Goal: Book appointment/travel/reservation

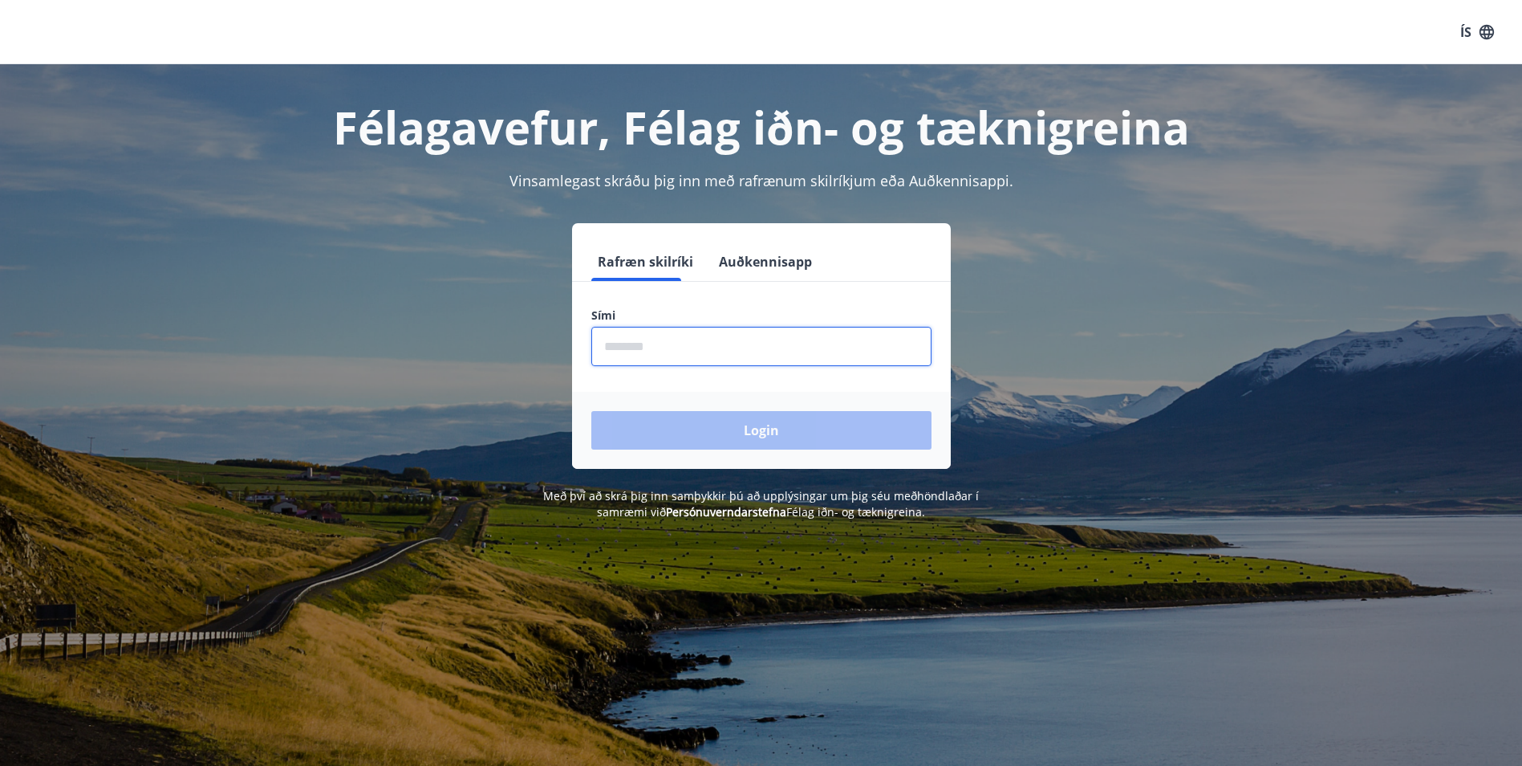
click at [675, 346] on input "phone" at bounding box center [761, 346] width 340 height 39
type input "********"
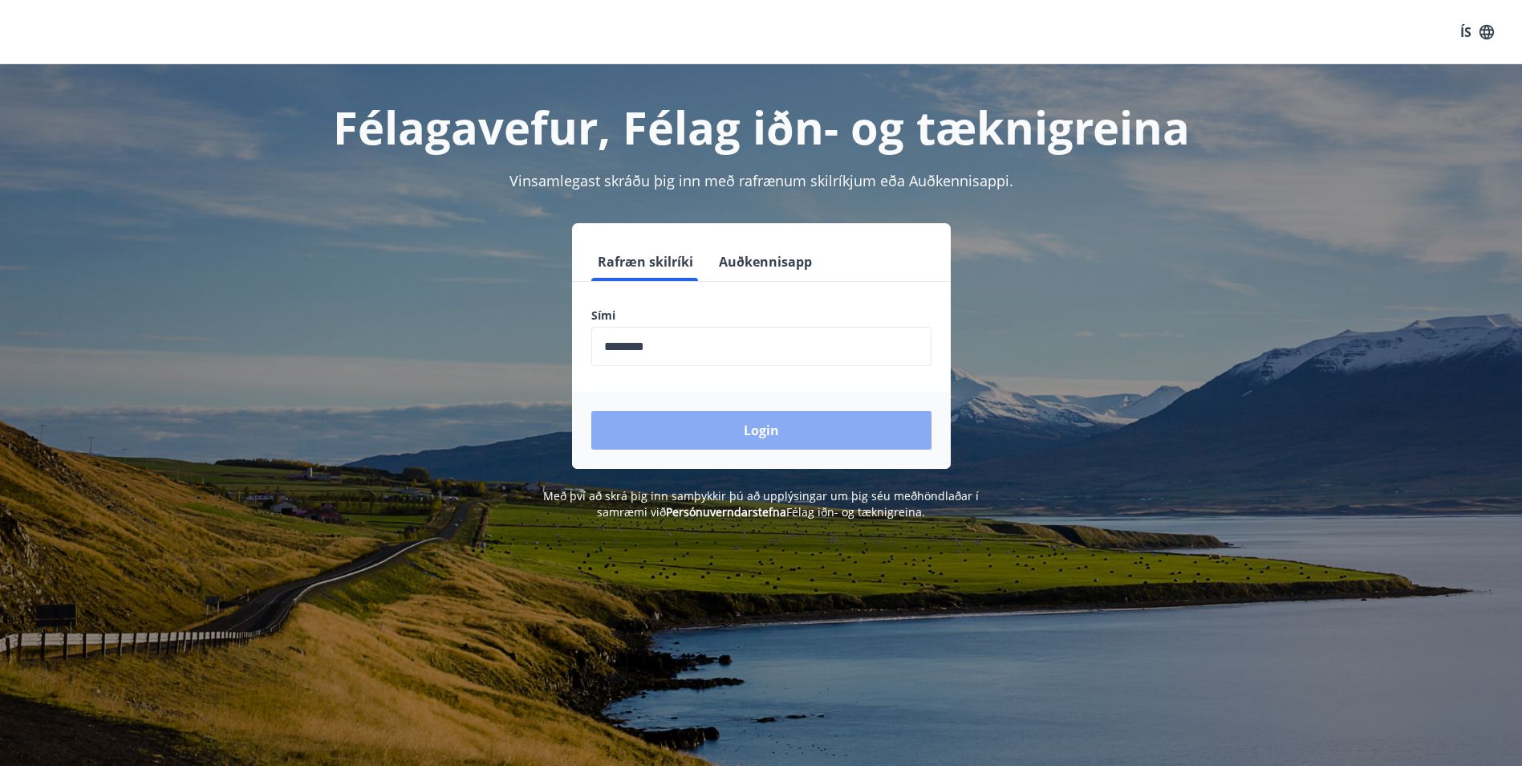
click at [701, 441] on button "Login" at bounding box center [761, 430] width 340 height 39
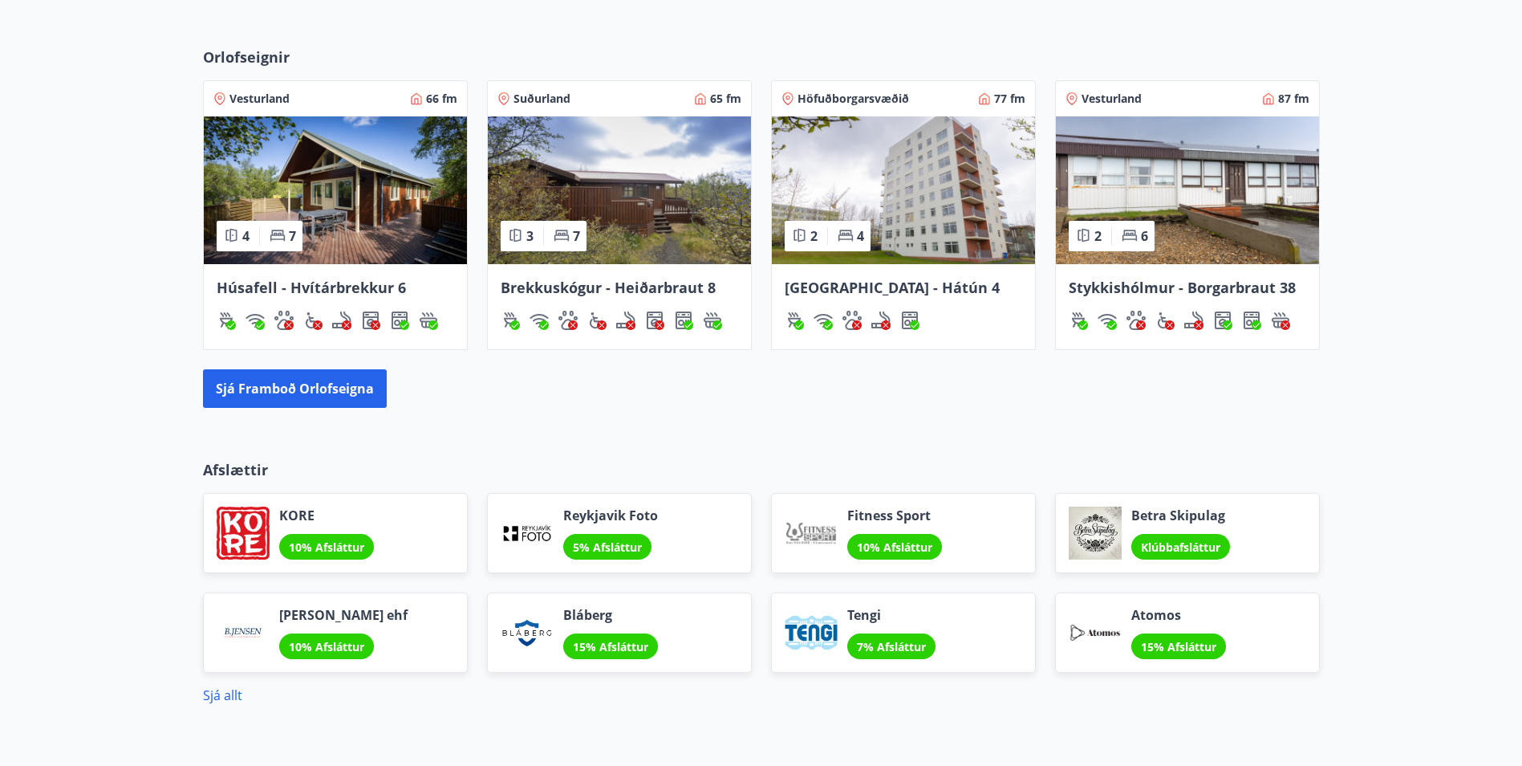
scroll to position [934, 0]
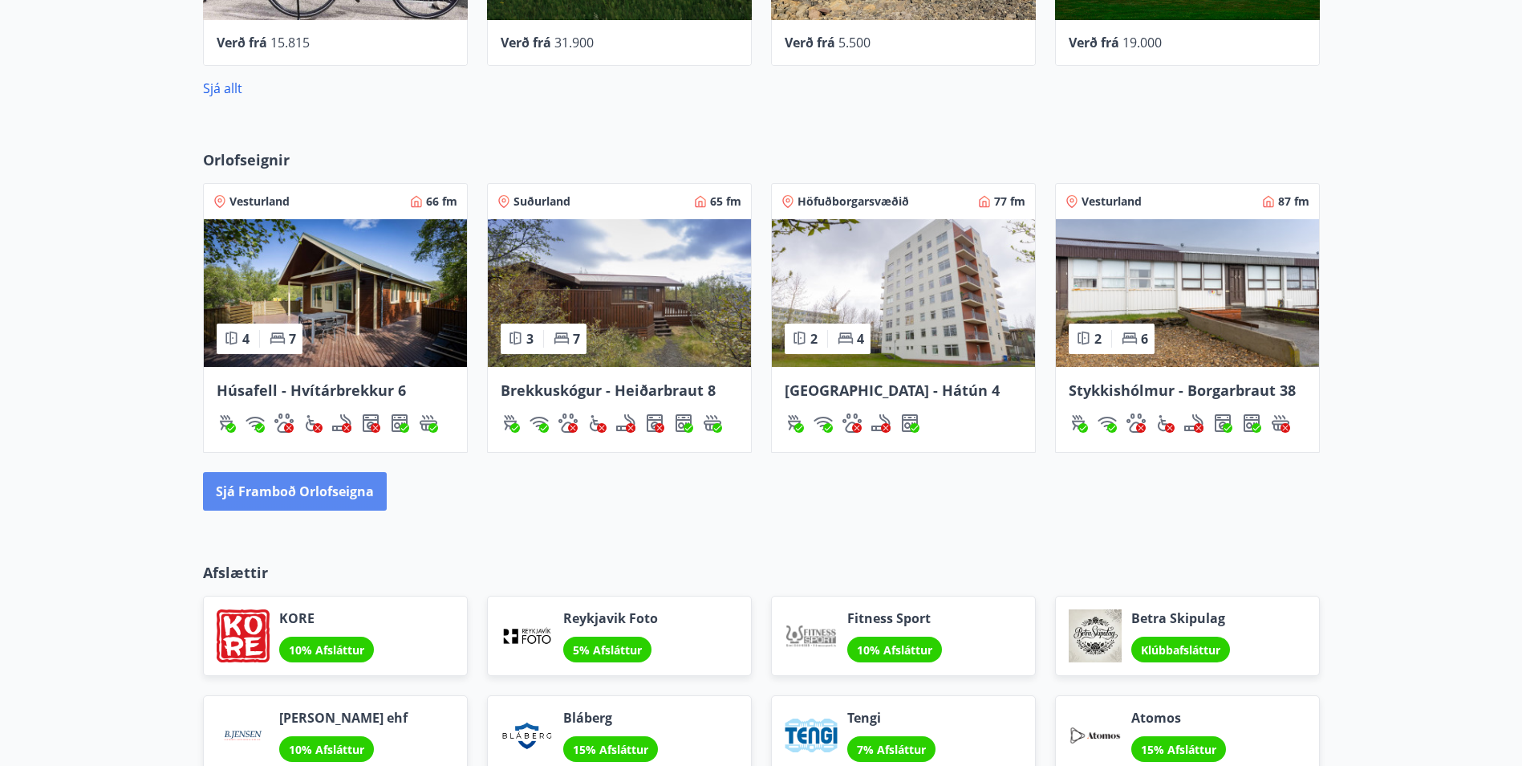
click at [320, 500] on button "Sjá framboð orlofseigna" at bounding box center [295, 491] width 184 height 39
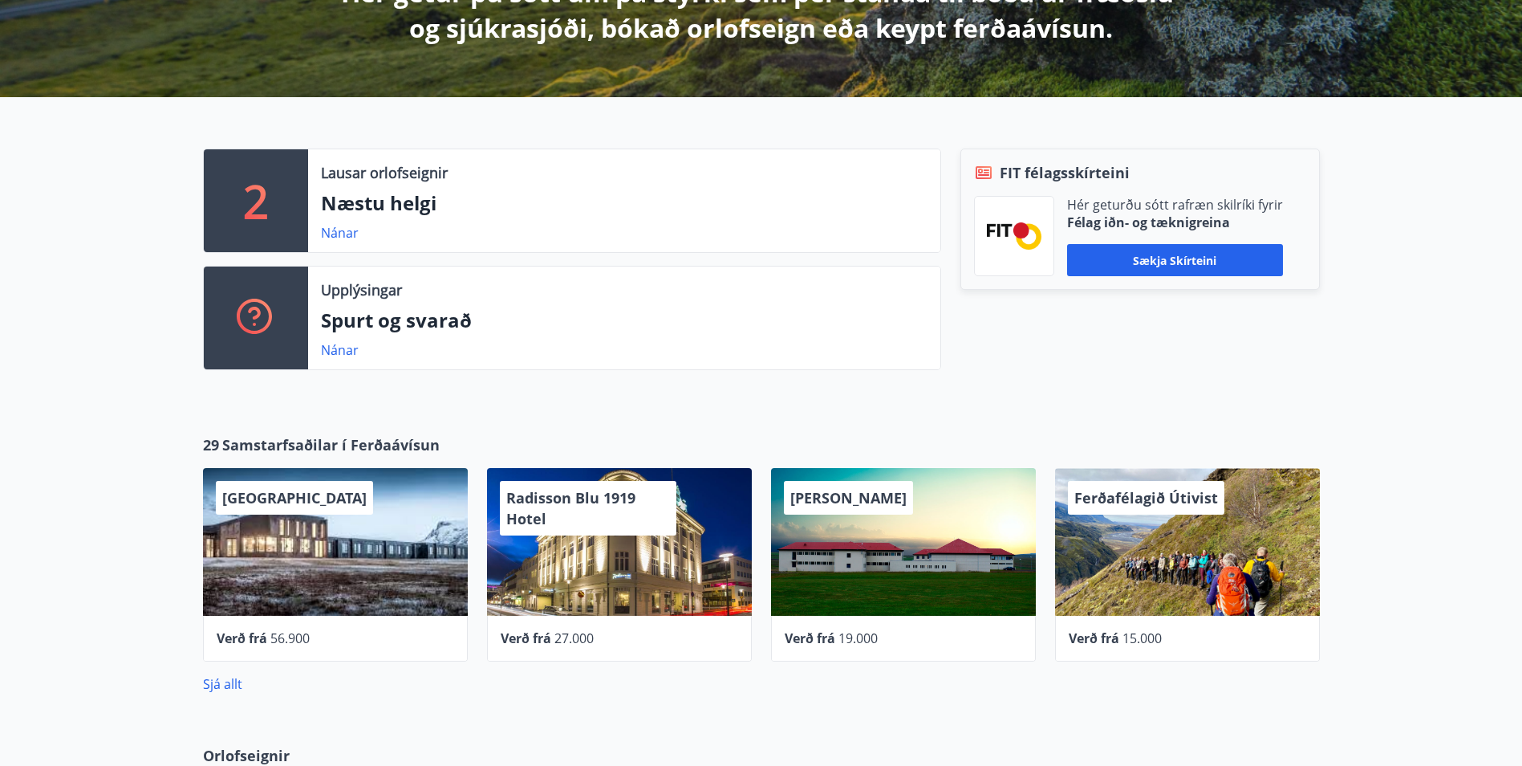
scroll to position [59, 0]
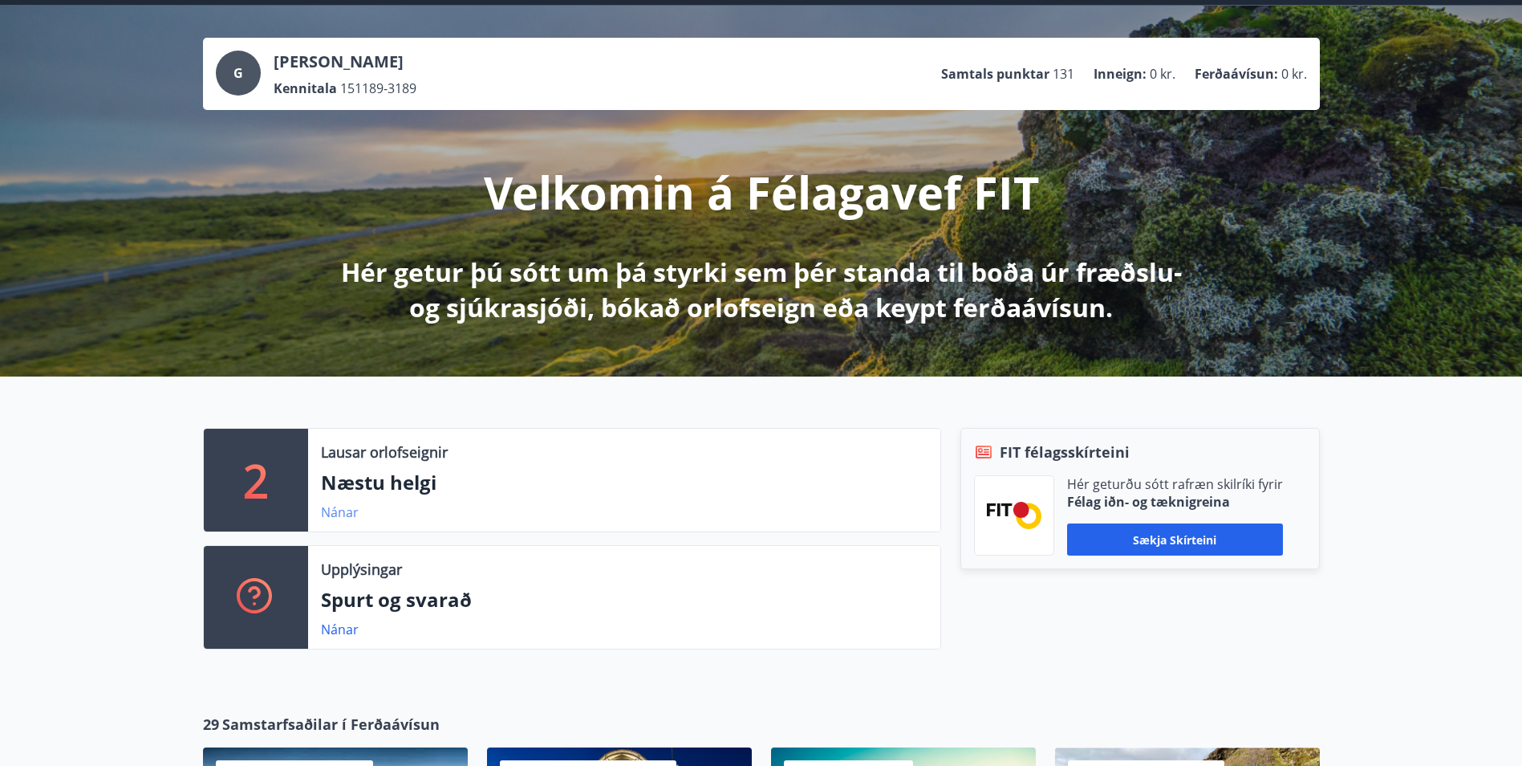
click at [337, 505] on link "Nánar" at bounding box center [340, 512] width 38 height 18
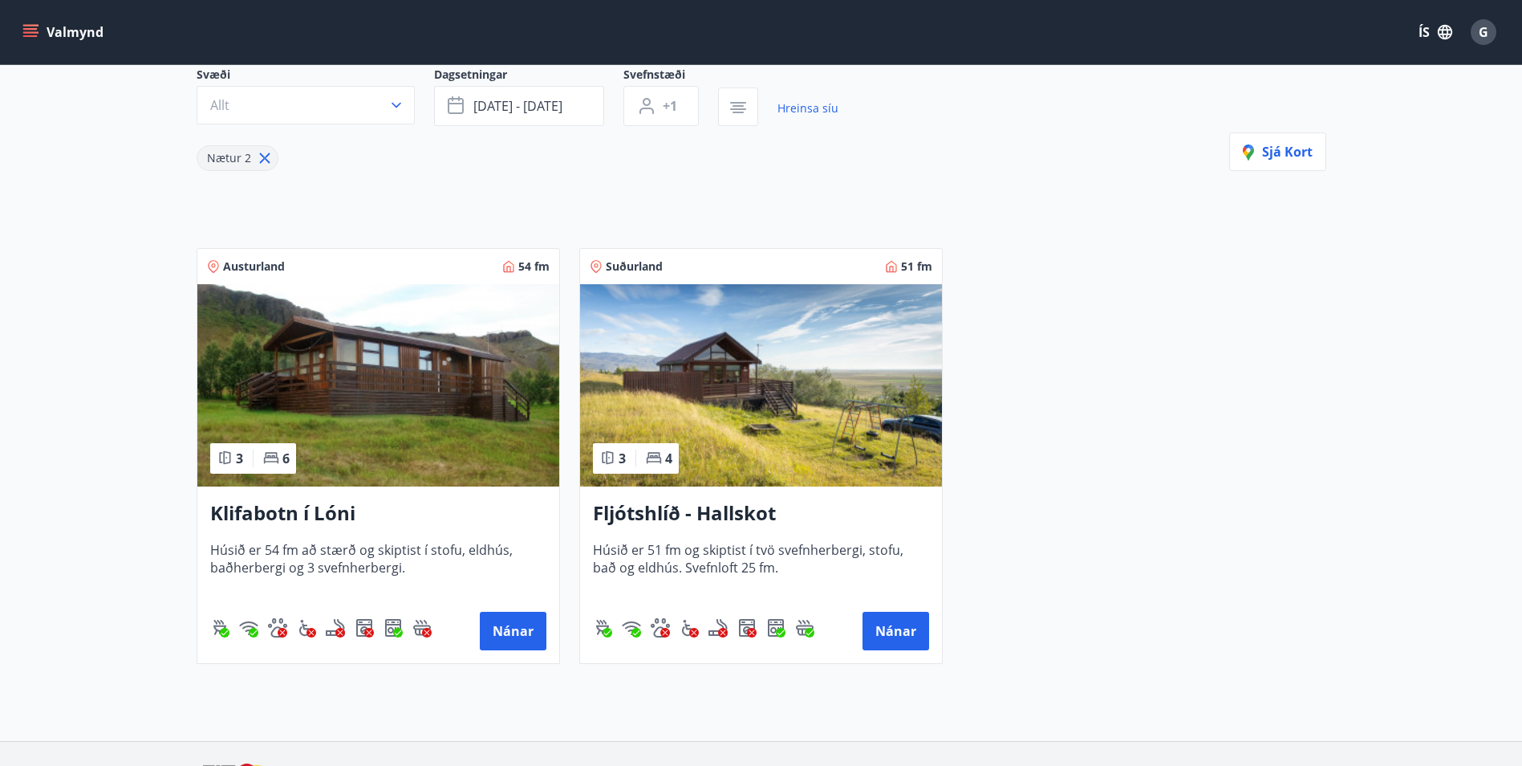
scroll to position [161, 0]
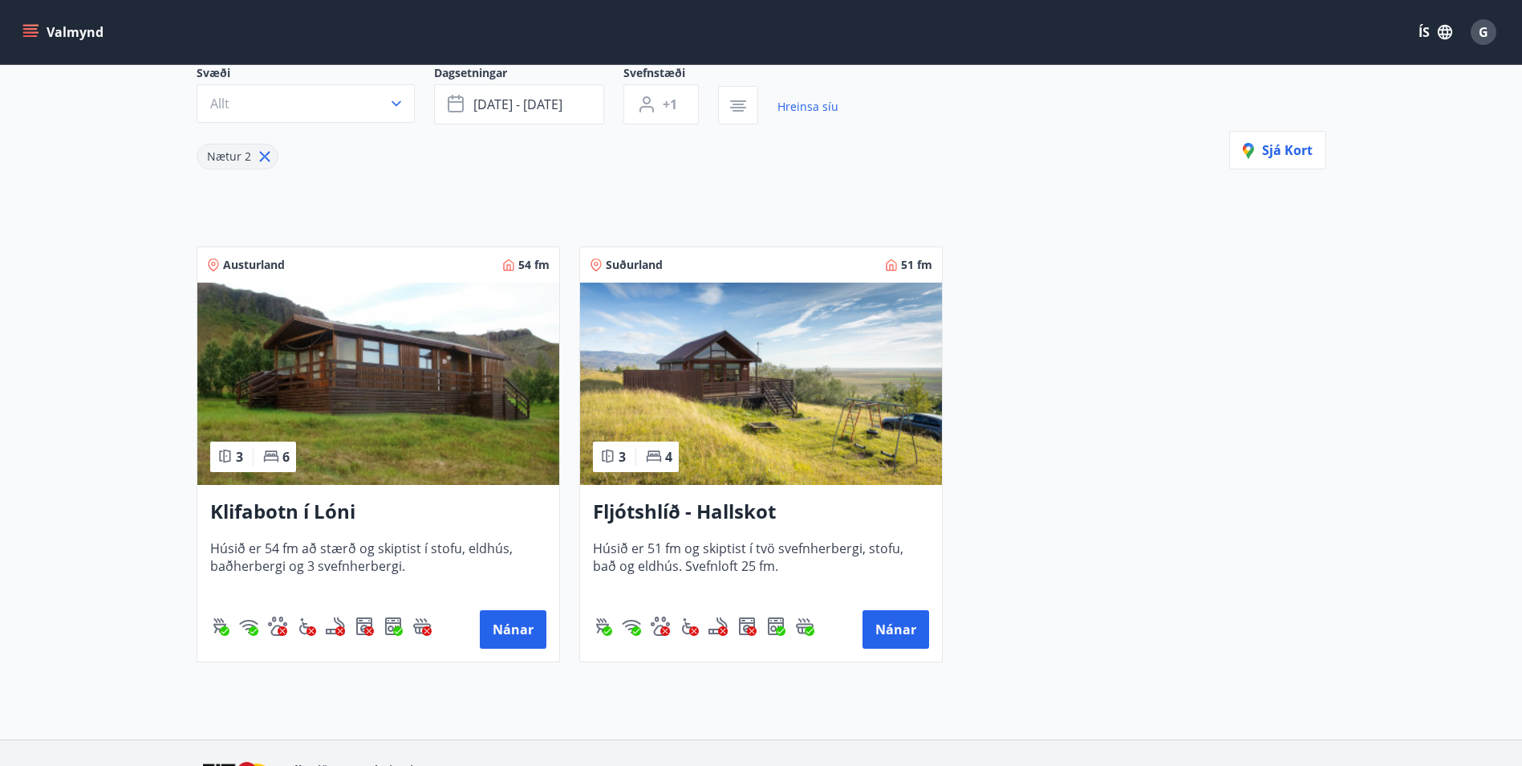
click at [263, 164] on icon at bounding box center [265, 157] width 18 height 18
type input "*"
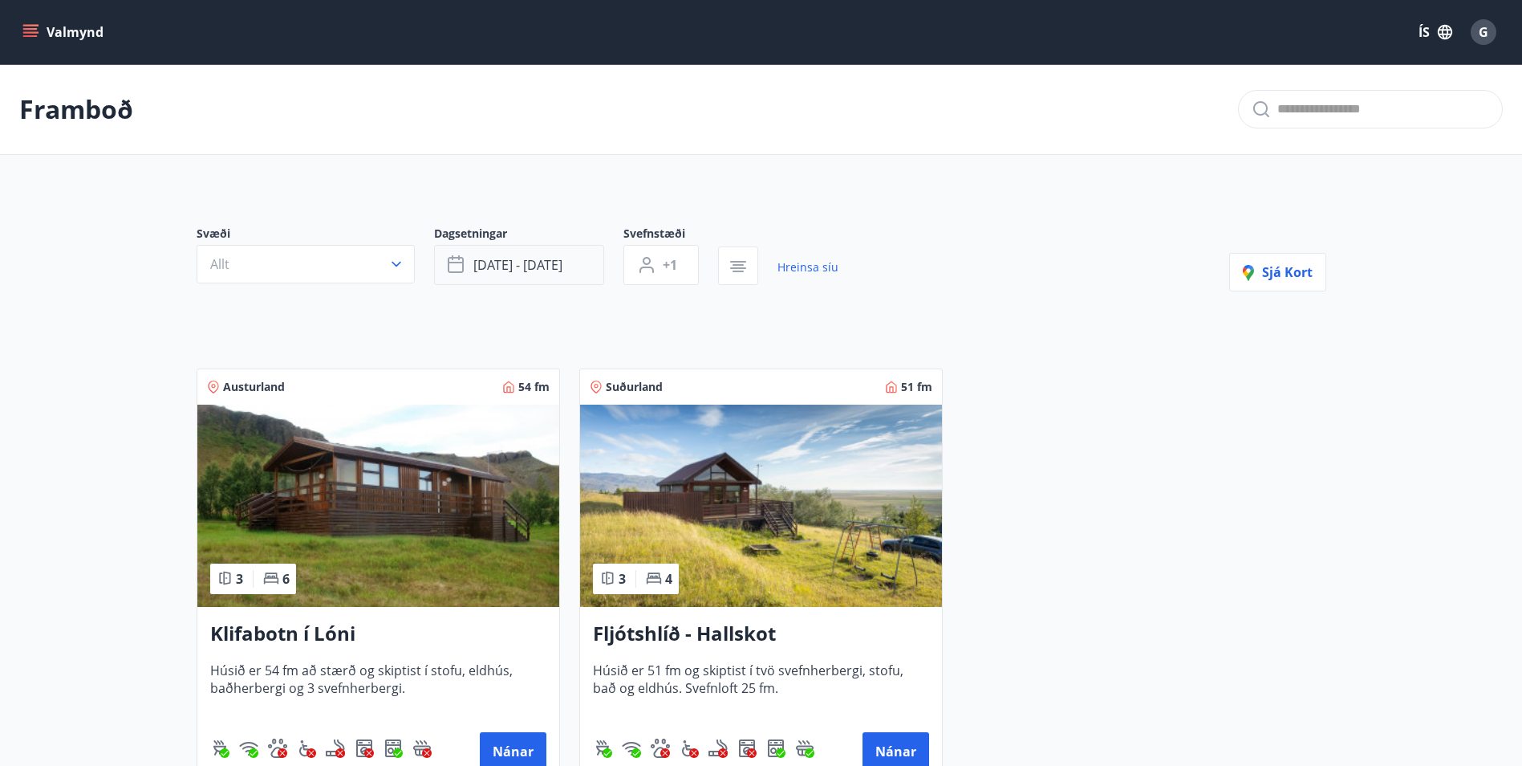
click at [475, 266] on span "[DATE] - [DATE]" at bounding box center [517, 265] width 89 height 18
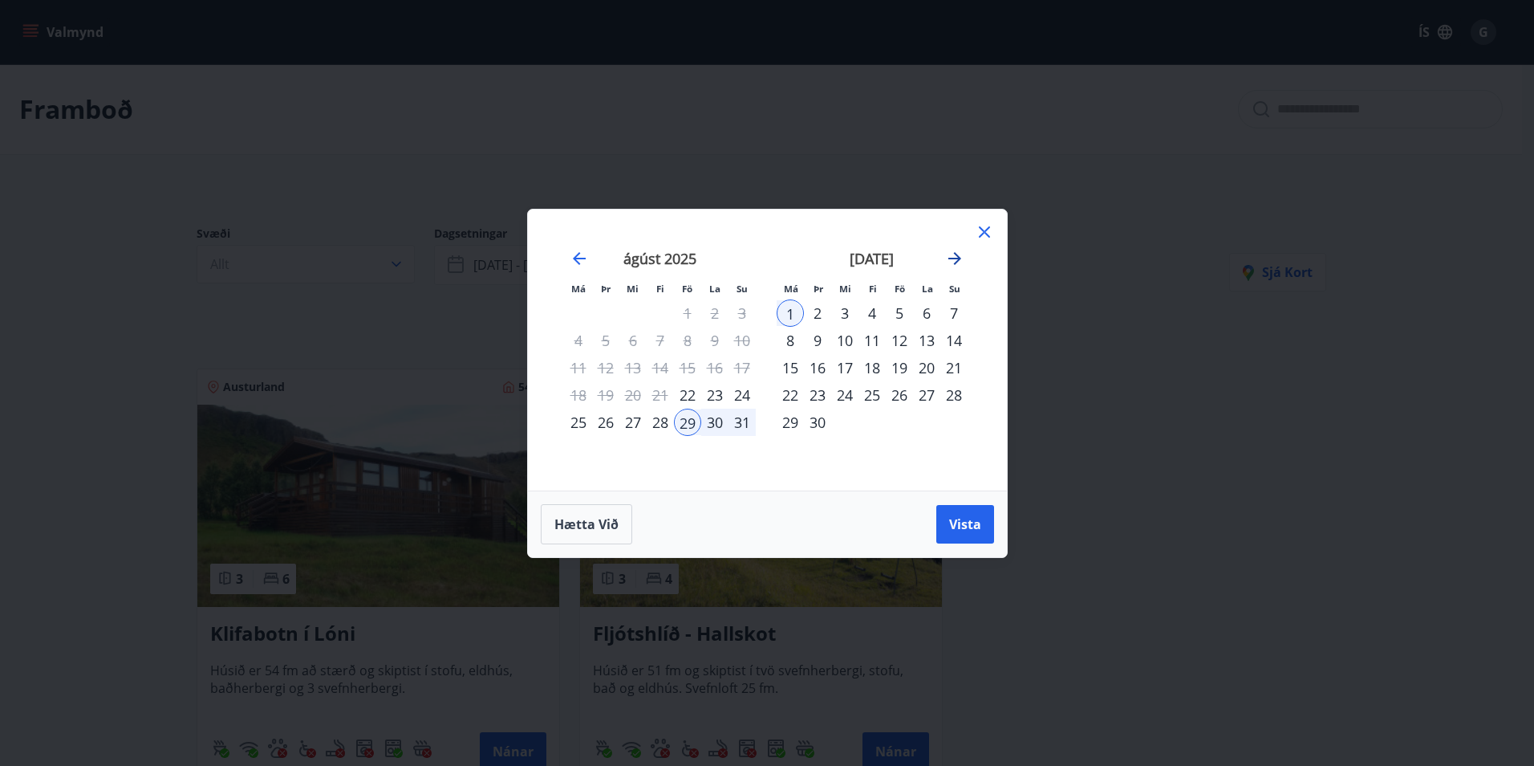
click at [953, 260] on icon "Move forward to switch to the next month." at bounding box center [954, 258] width 19 height 19
click at [956, 259] on icon "Move forward to switch to the next month." at bounding box center [954, 258] width 19 height 19
click at [586, 269] on div "október 2025" at bounding box center [660, 264] width 191 height 71
click at [584, 262] on icon "Move backward to switch to the previous month." at bounding box center [579, 258] width 19 height 19
click at [945, 260] on icon "Move forward to switch to the next month." at bounding box center [954, 258] width 19 height 19
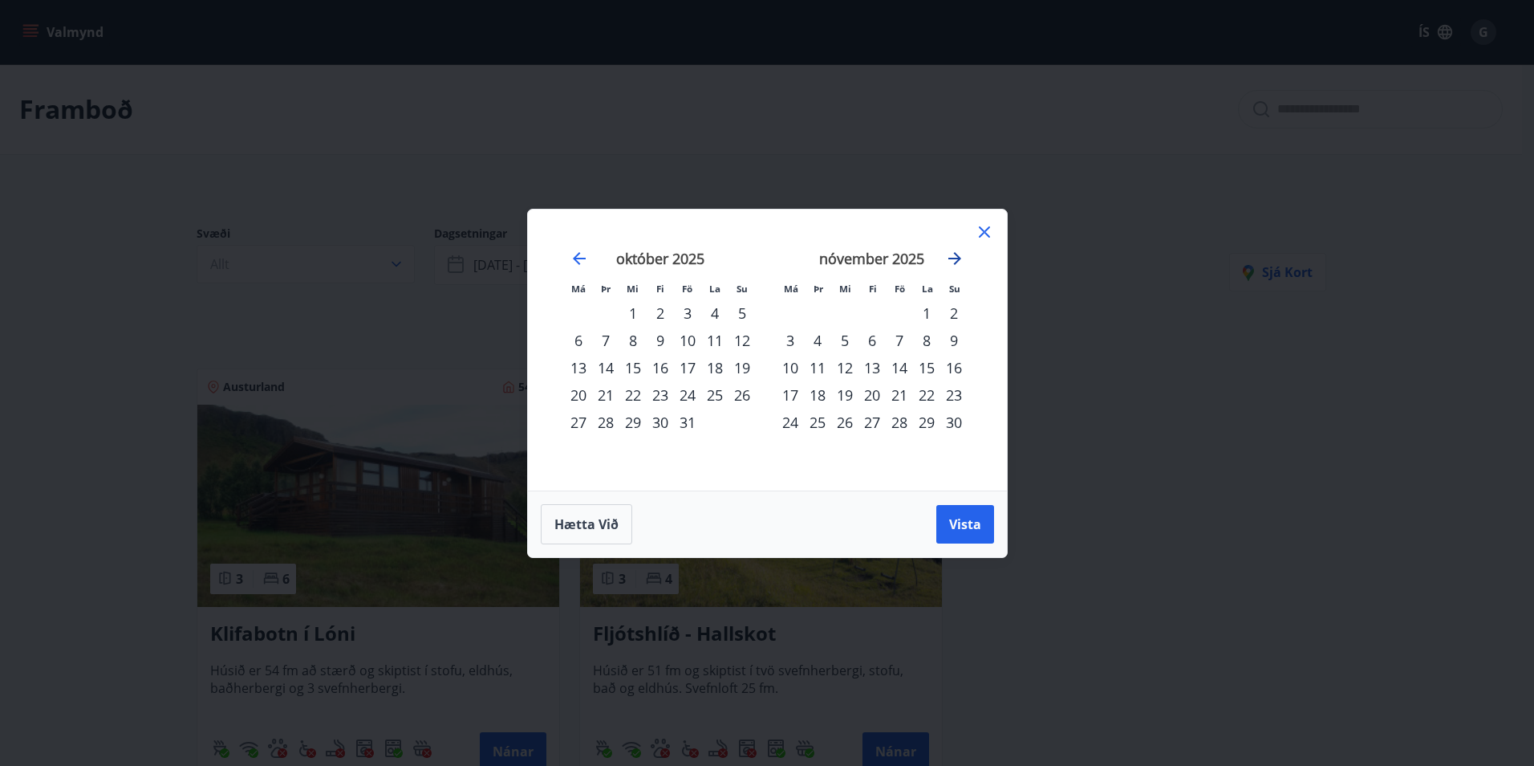
click at [953, 258] on icon "Move forward to switch to the next month." at bounding box center [955, 258] width 13 height 13
click at [573, 256] on icon "Move backward to switch to the previous month." at bounding box center [579, 258] width 19 height 19
click at [573, 250] on icon "Move backward to switch to the previous month." at bounding box center [579, 258] width 19 height 19
click at [579, 253] on icon "Move backward to switch to the previous month." at bounding box center [579, 258] width 13 height 13
click at [956, 256] on icon "Move forward to switch to the next month." at bounding box center [954, 258] width 19 height 19
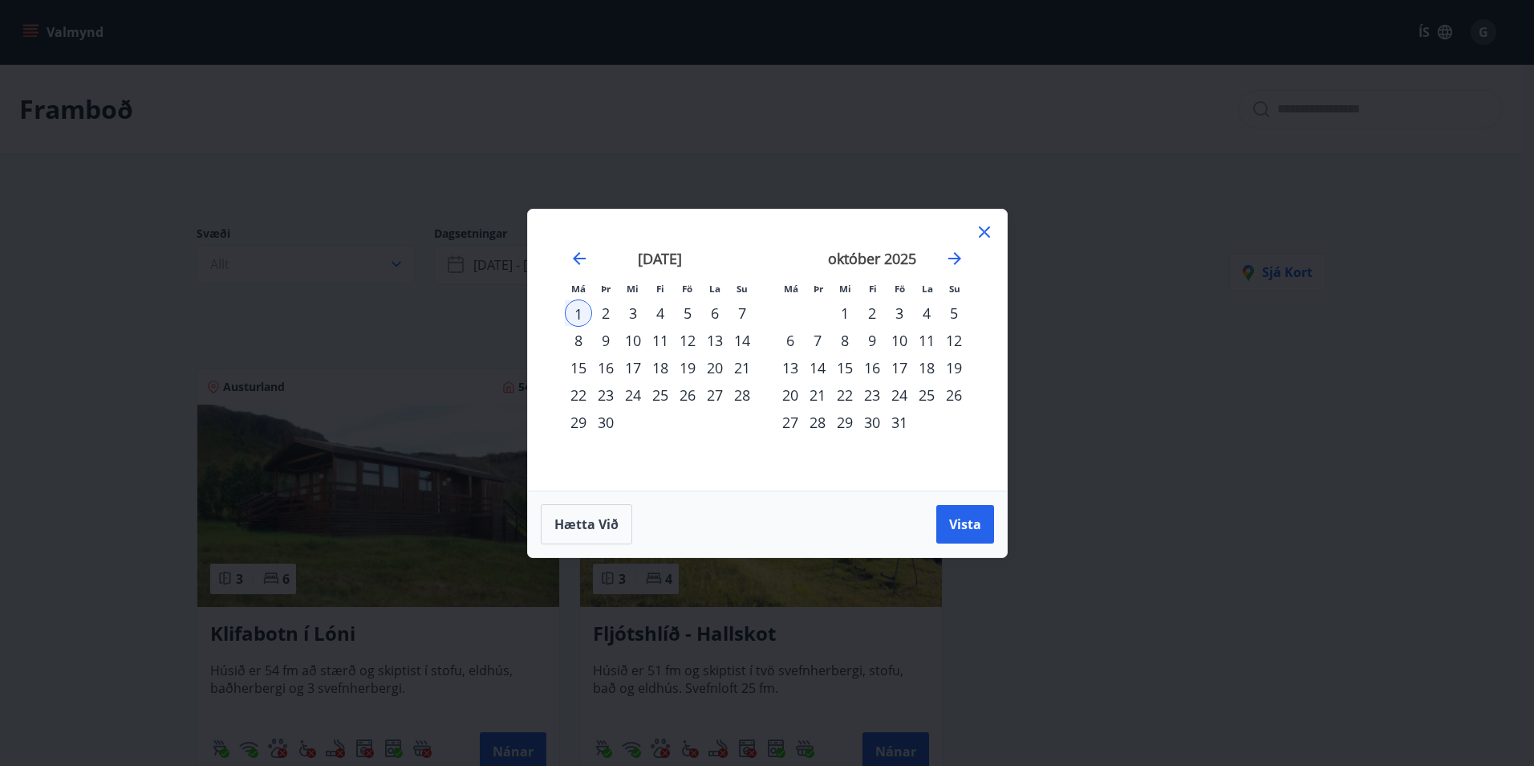
click at [899, 398] on div "24" at bounding box center [899, 394] width 27 height 27
click at [825, 421] on div "28" at bounding box center [817, 421] width 27 height 27
click at [969, 530] on span "Vista" at bounding box center [965, 524] width 32 height 18
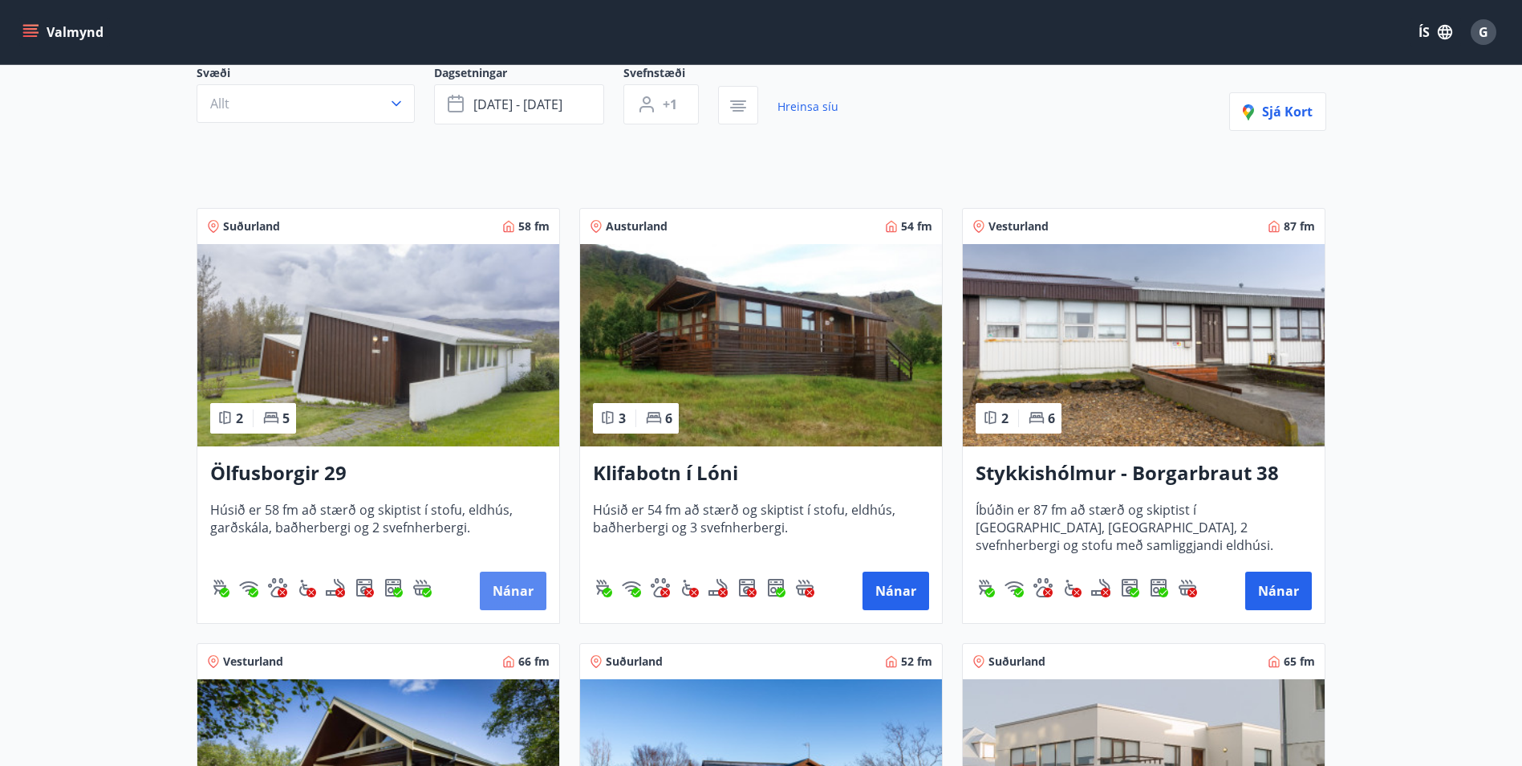
click at [518, 587] on button "Nánar" at bounding box center [513, 590] width 67 height 39
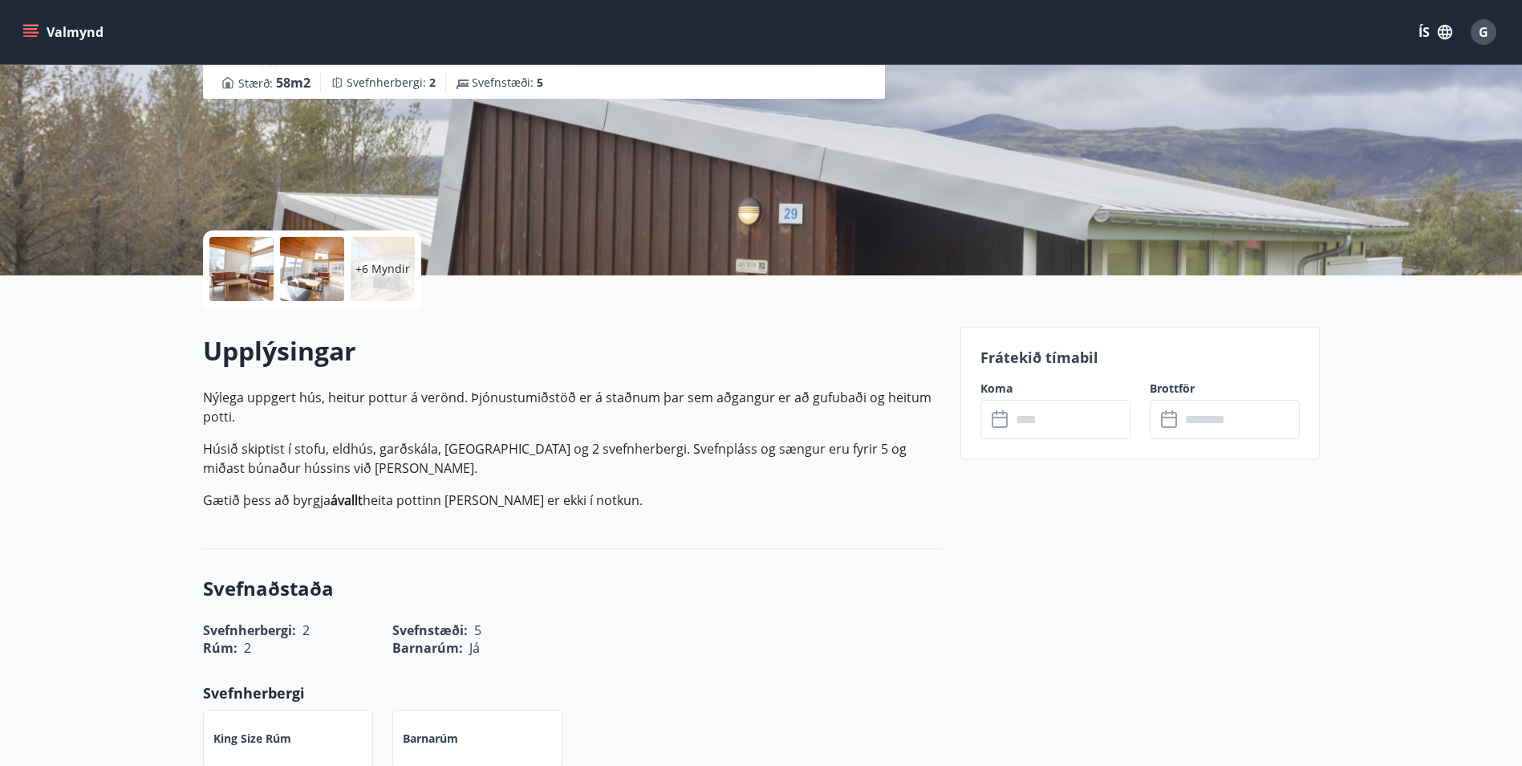
scroll to position [241, 0]
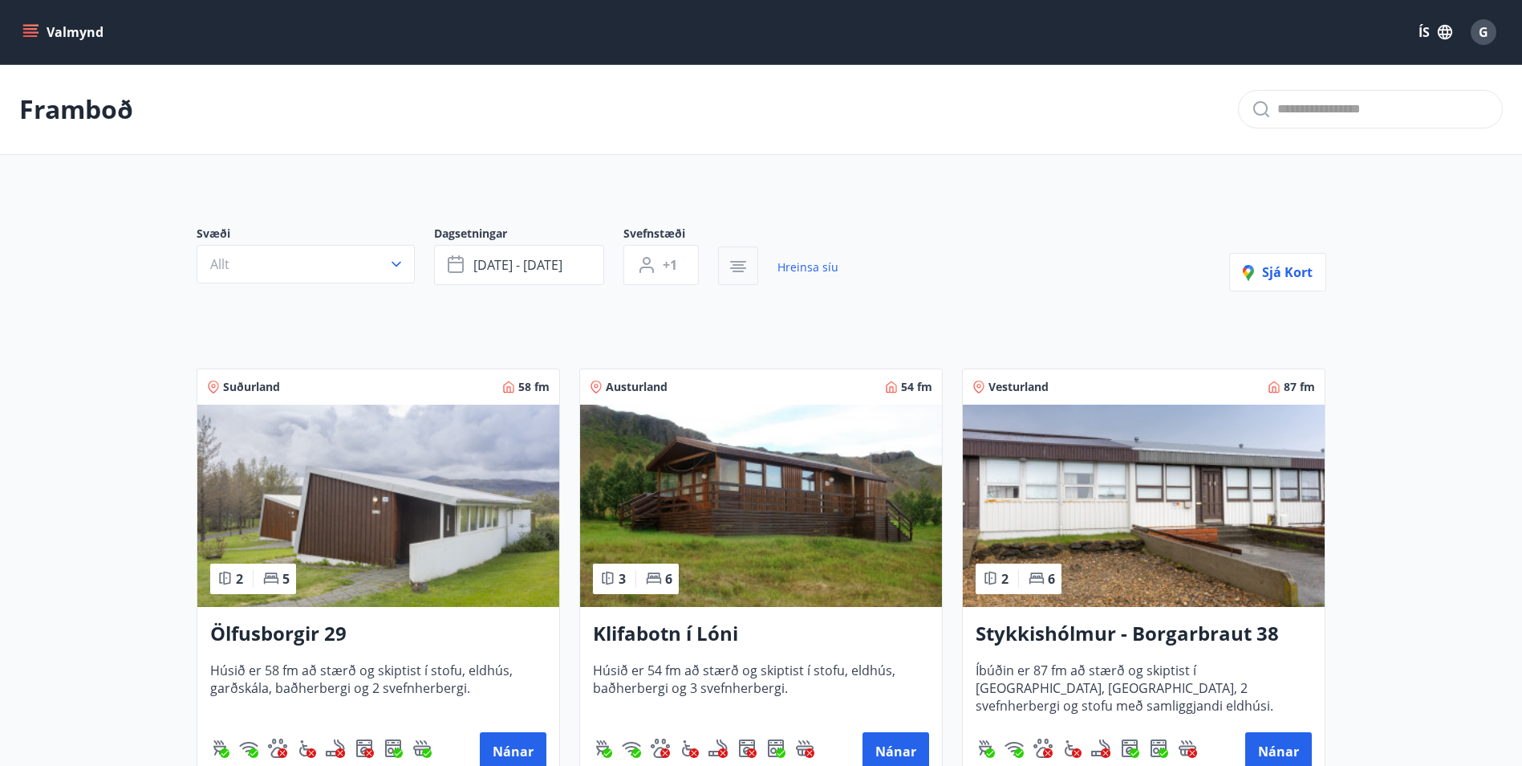
click at [744, 276] on button "button" at bounding box center [738, 265] width 40 height 39
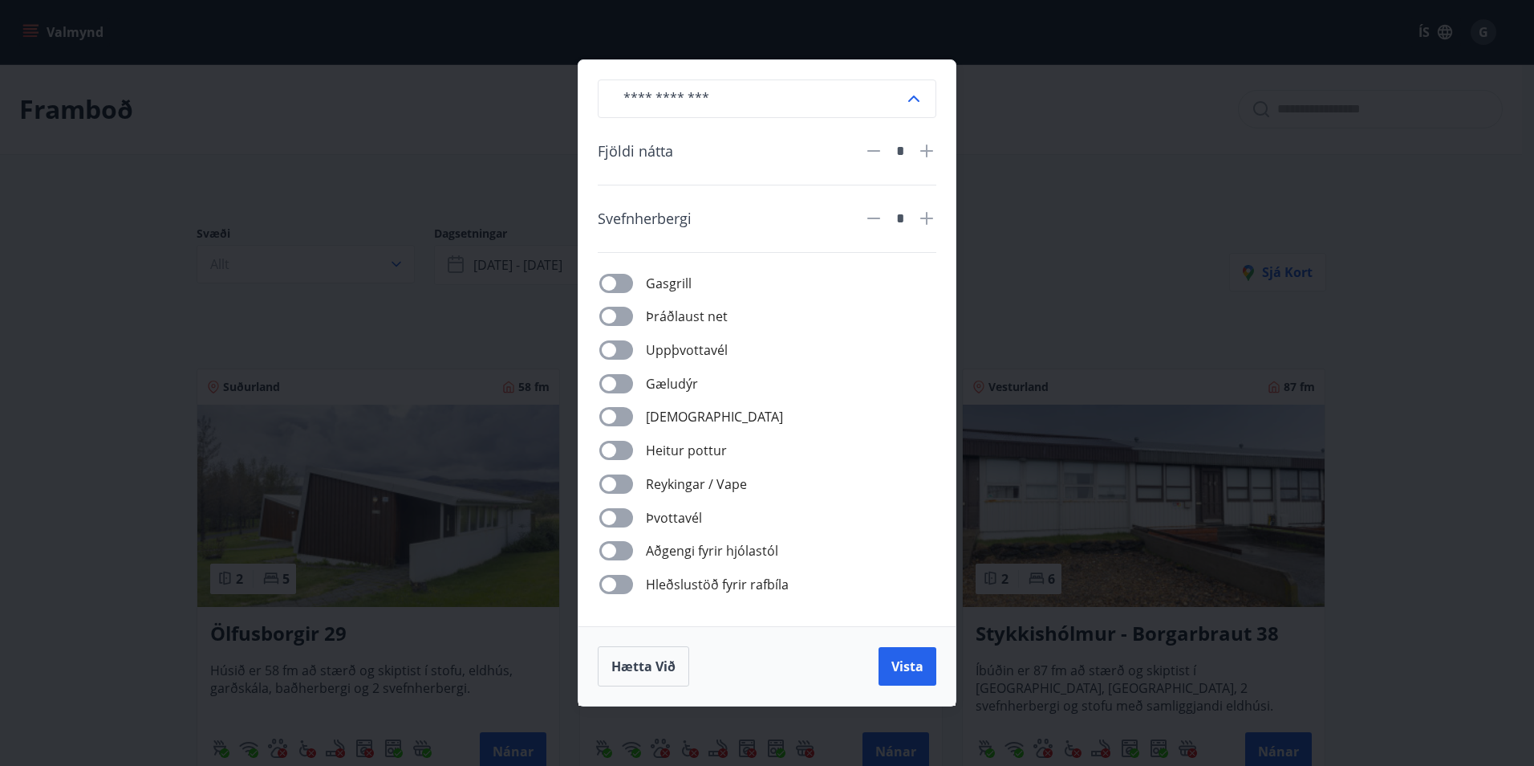
click at [631, 449] on span at bounding box center [616, 450] width 34 height 19
click at [904, 670] on span "Vista" at bounding box center [908, 666] width 32 height 18
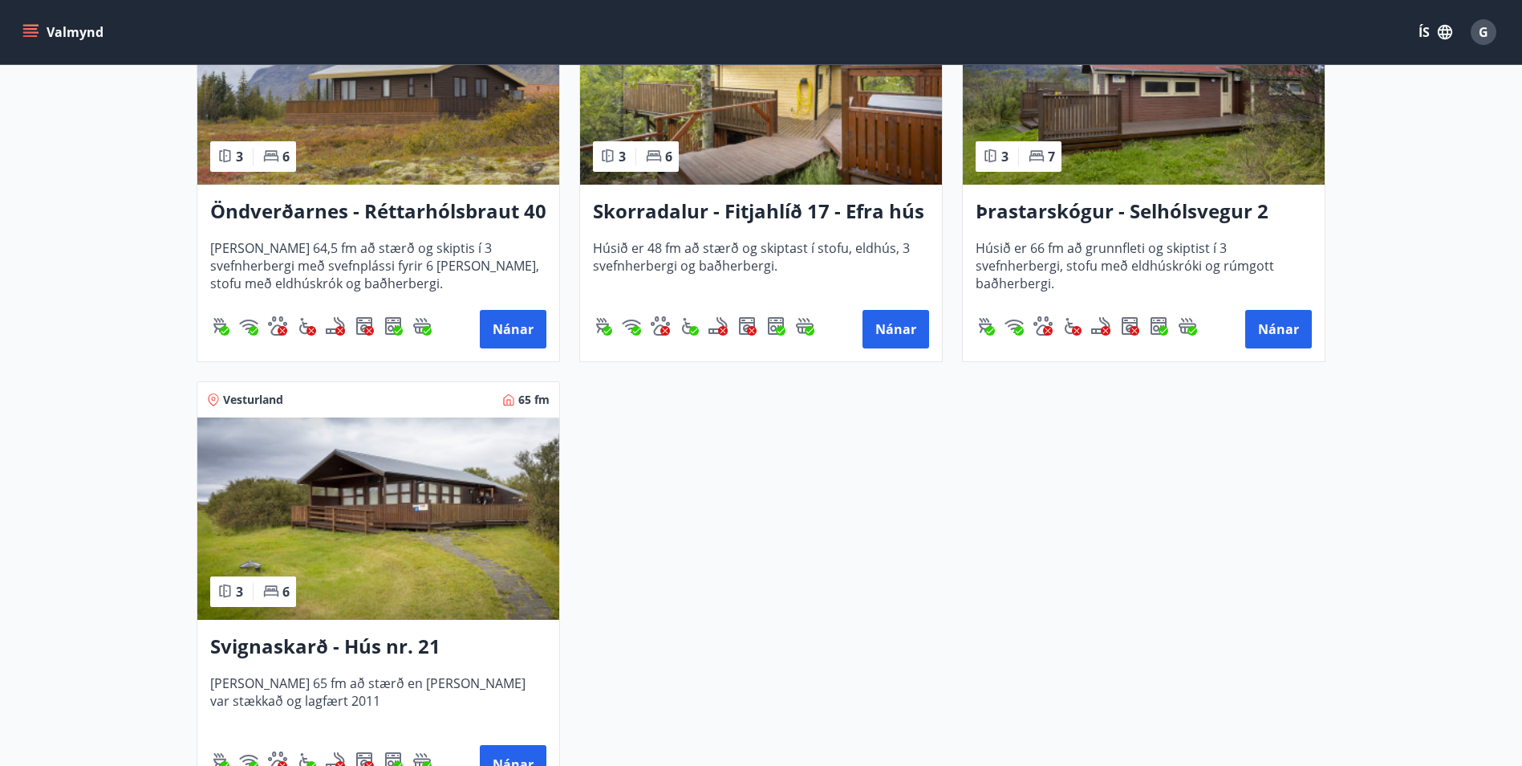
scroll to position [1926, 0]
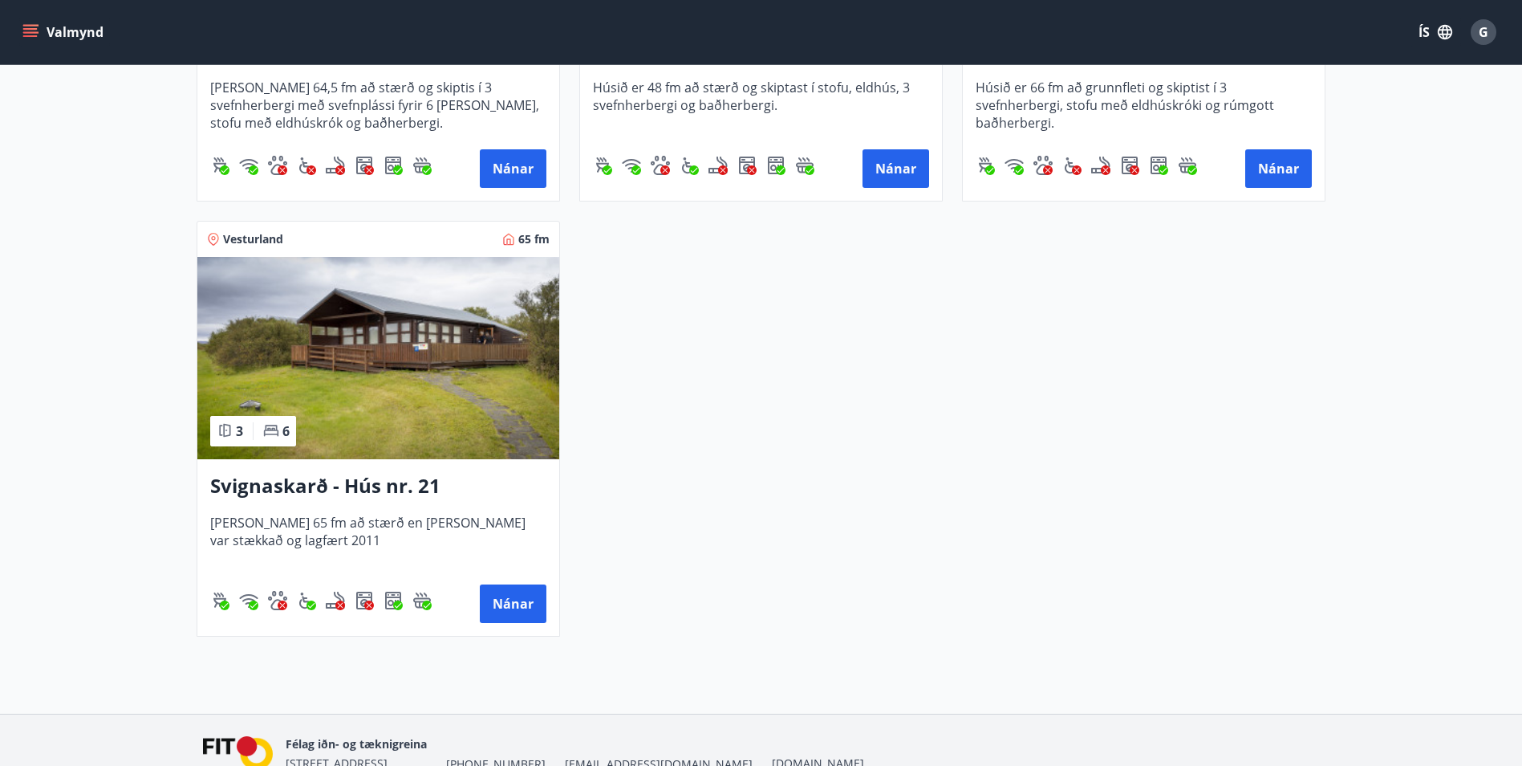
click at [412, 490] on h3 "Svignaskarð - Hús nr. 21" at bounding box center [378, 486] width 336 height 29
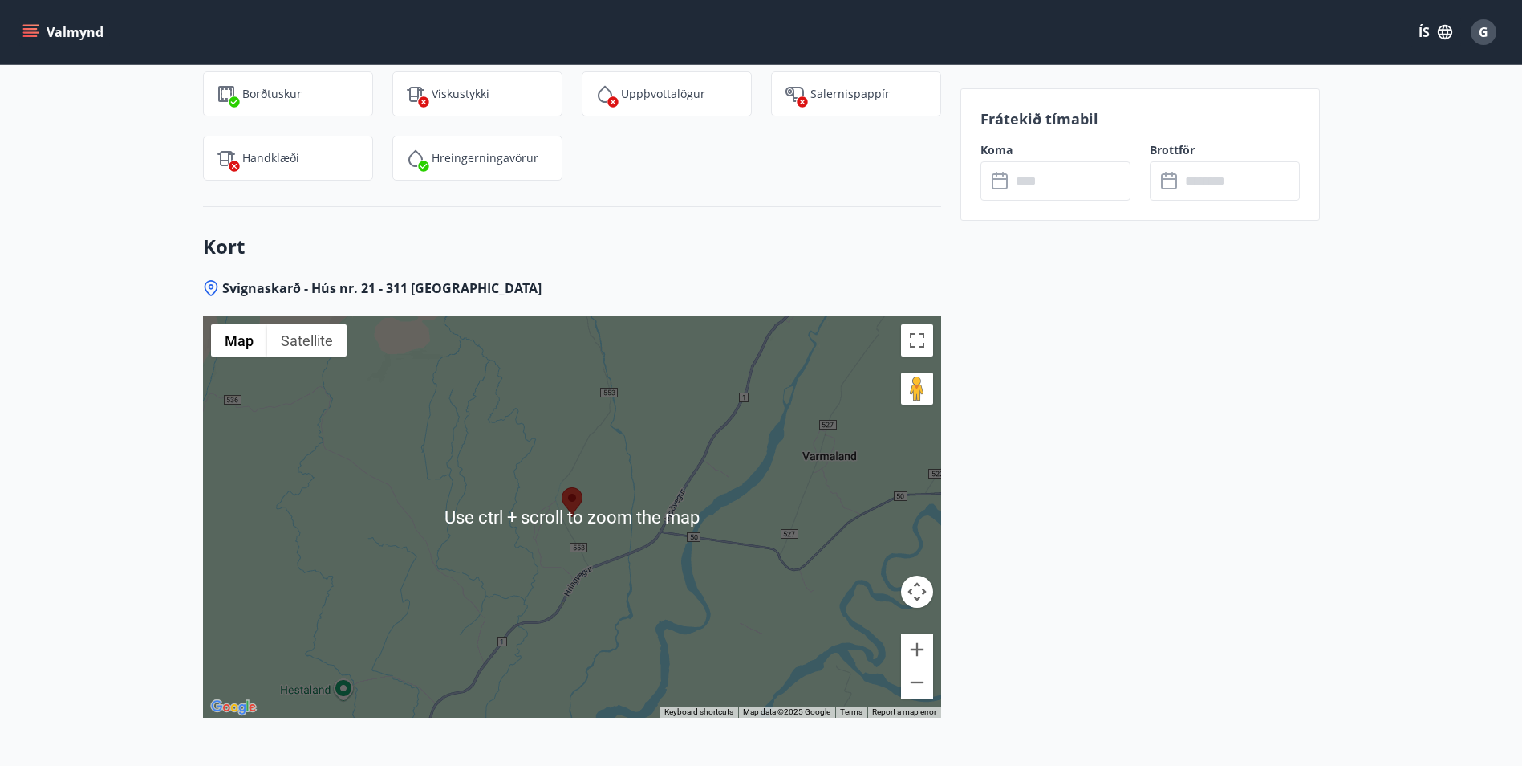
scroll to position [1958, 0]
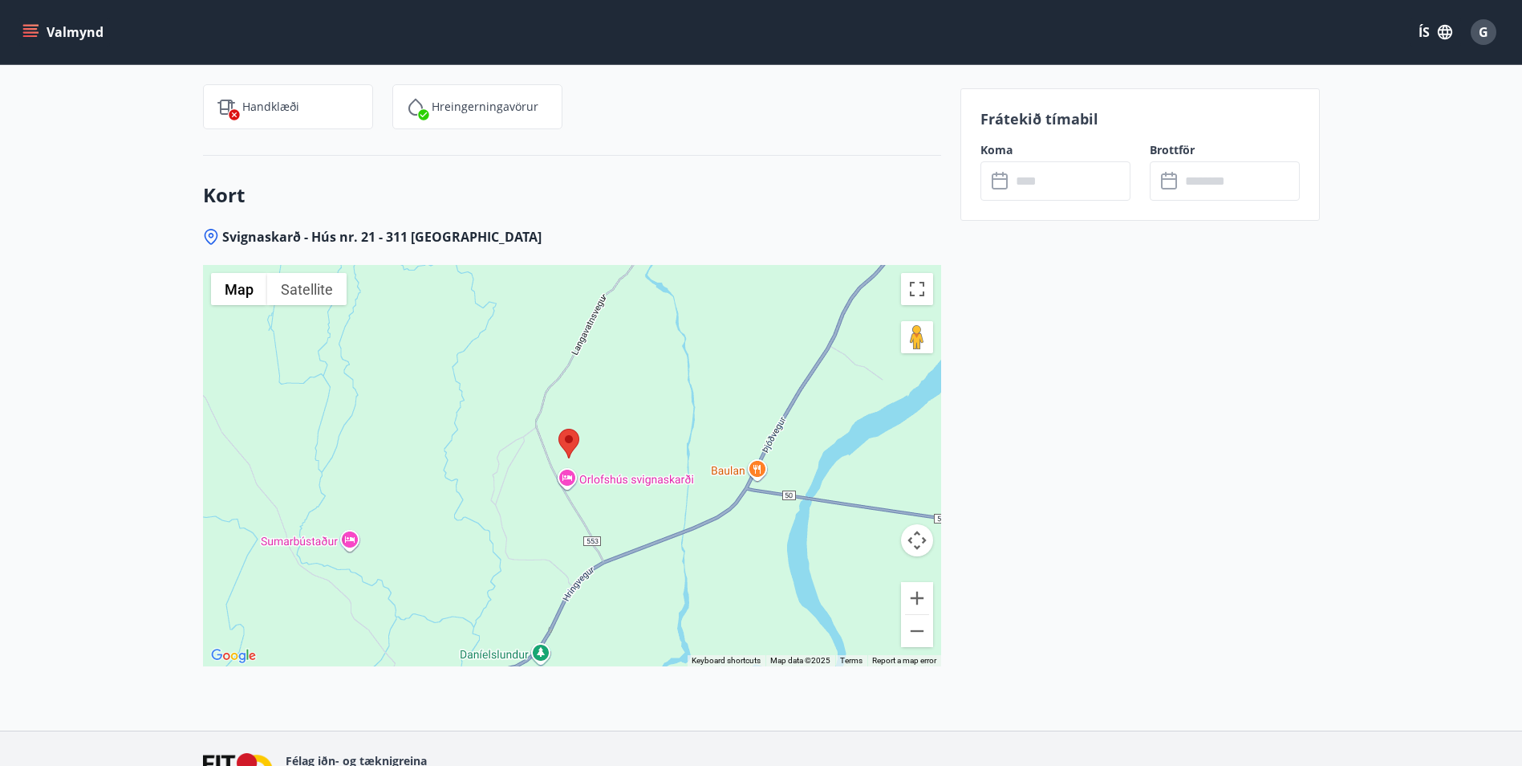
drag, startPoint x: 570, startPoint y: 382, endPoint x: 660, endPoint y: 584, distance: 221.6
click at [660, 583] on div at bounding box center [572, 465] width 738 height 401
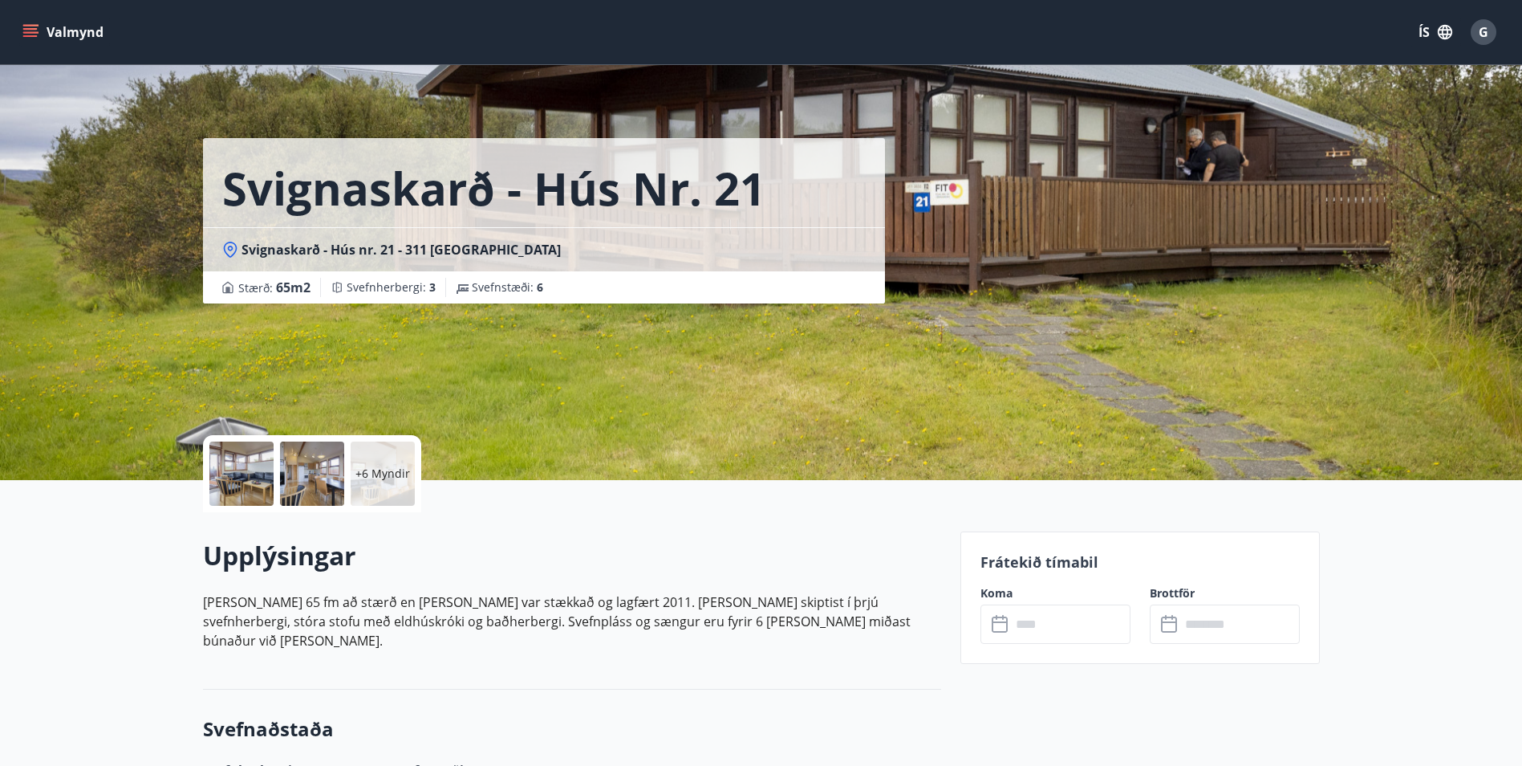
scroll to position [0, 0]
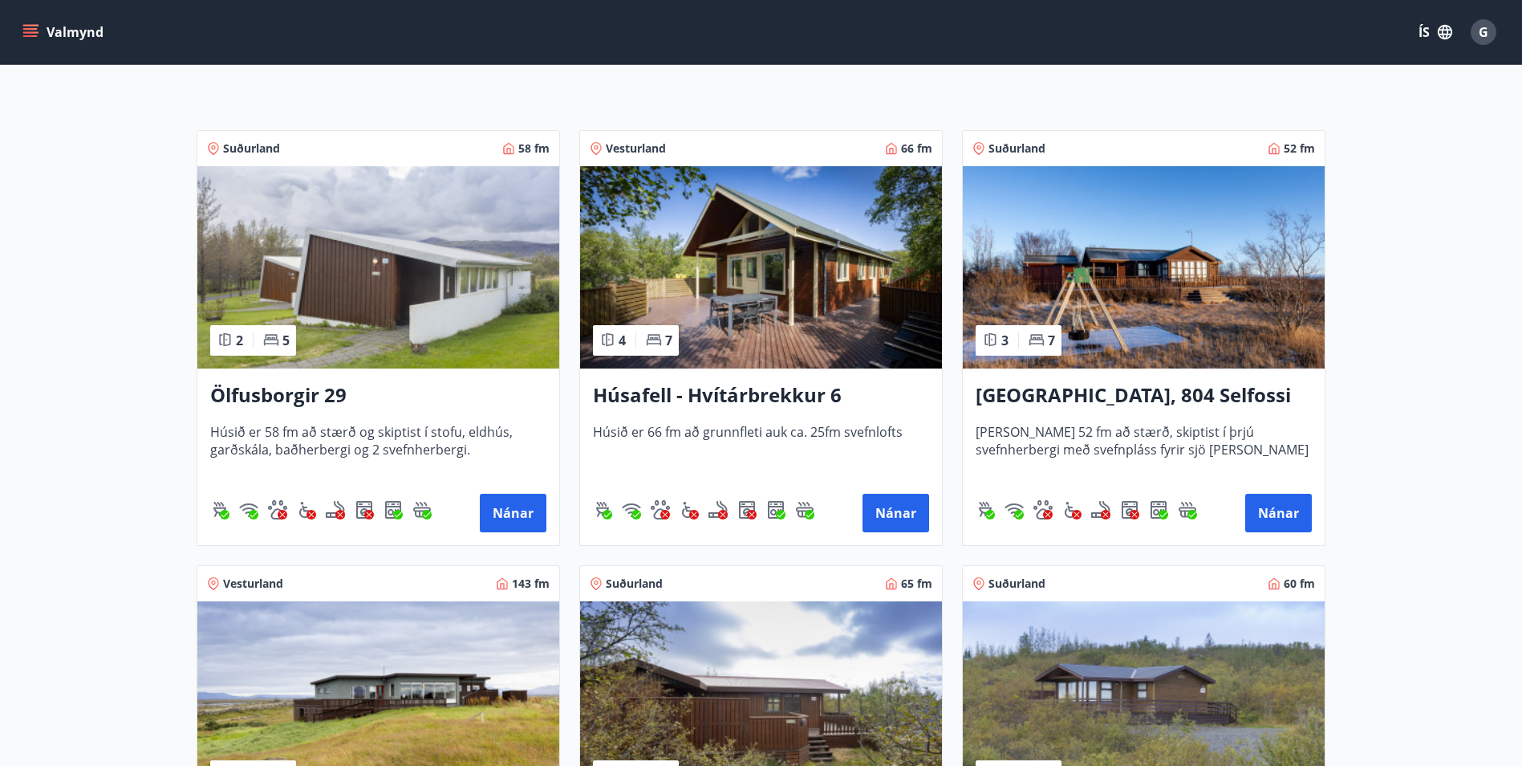
scroll to position [241, 0]
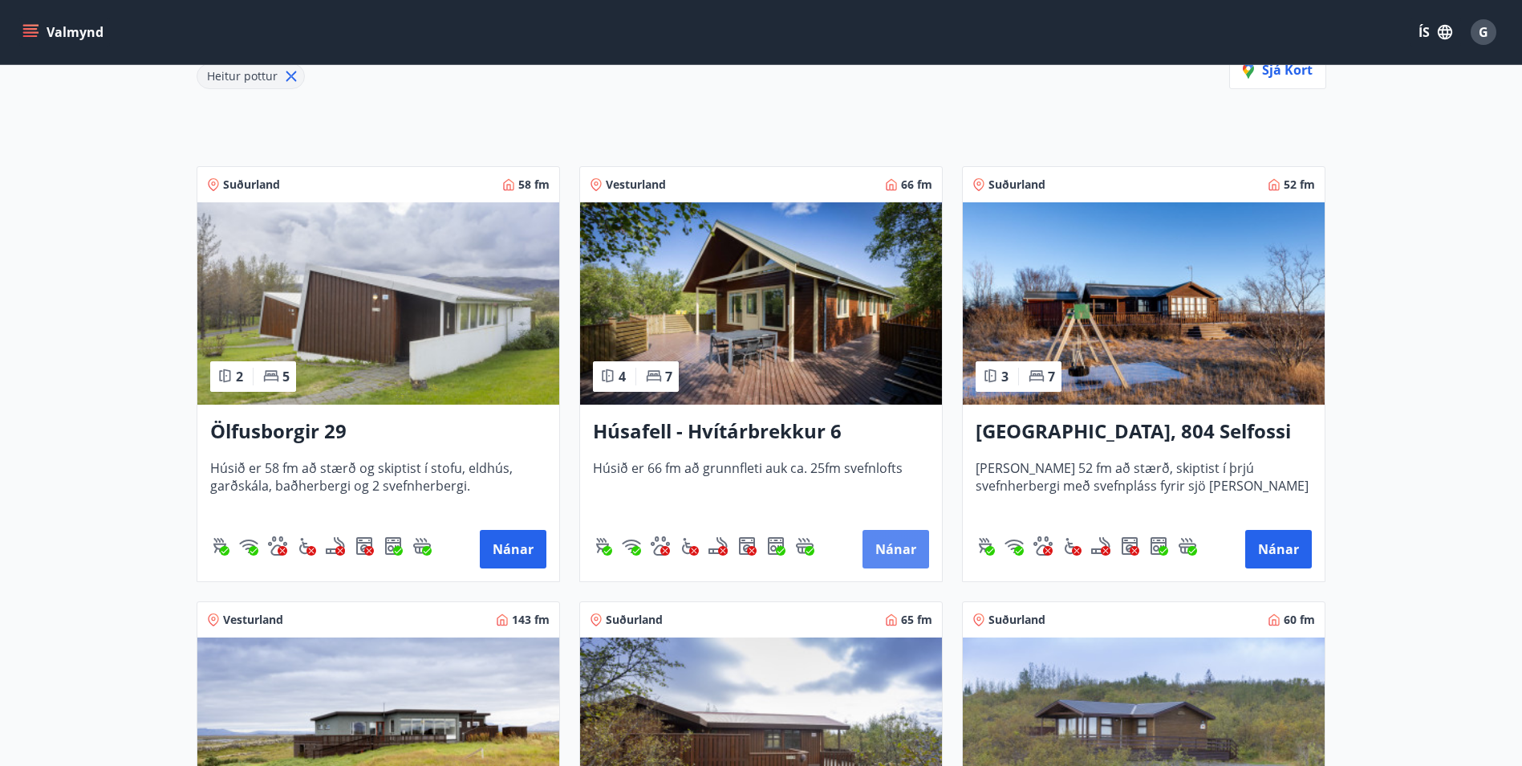
click at [883, 536] on button "Nánar" at bounding box center [896, 549] width 67 height 39
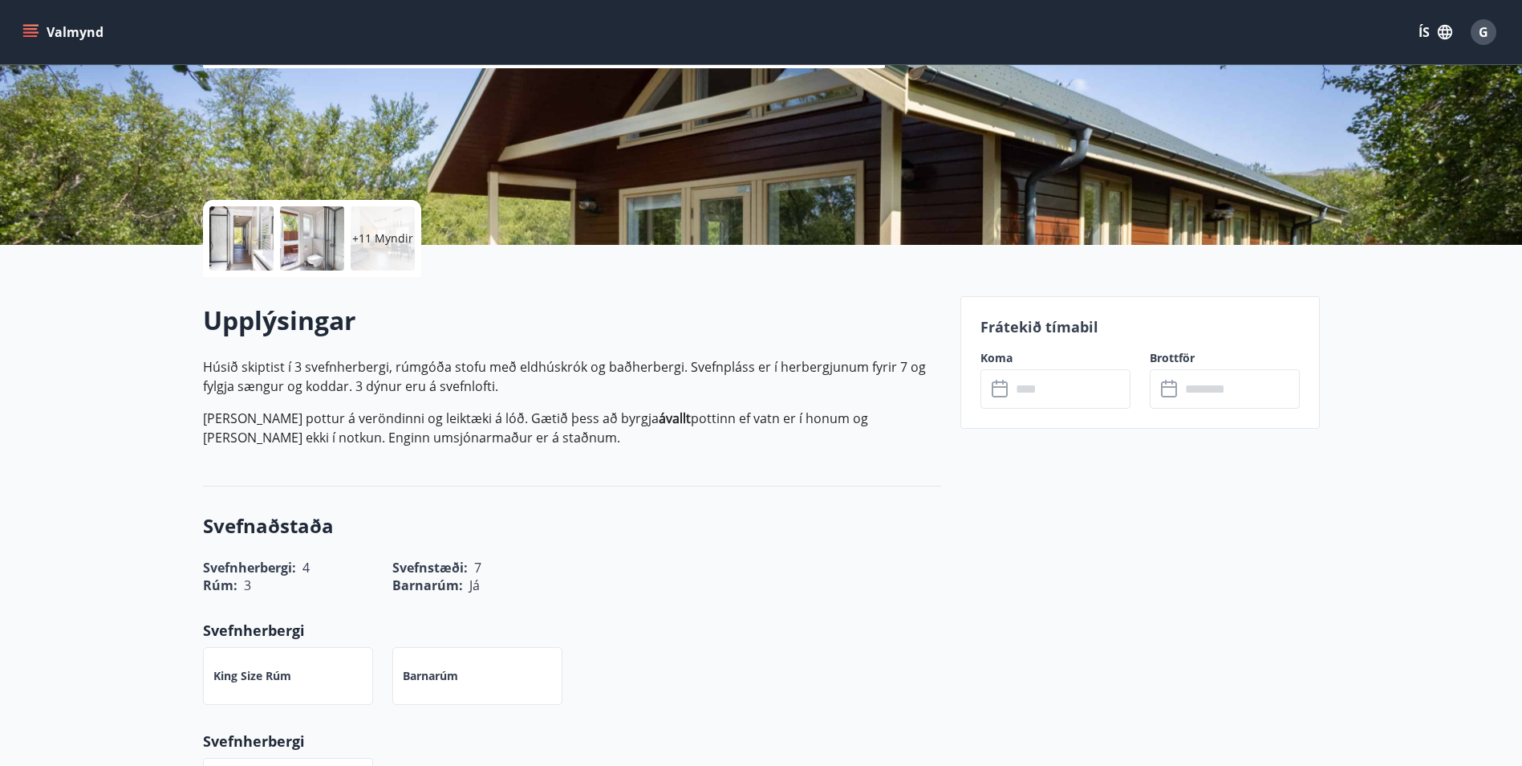
scroll to position [241, 0]
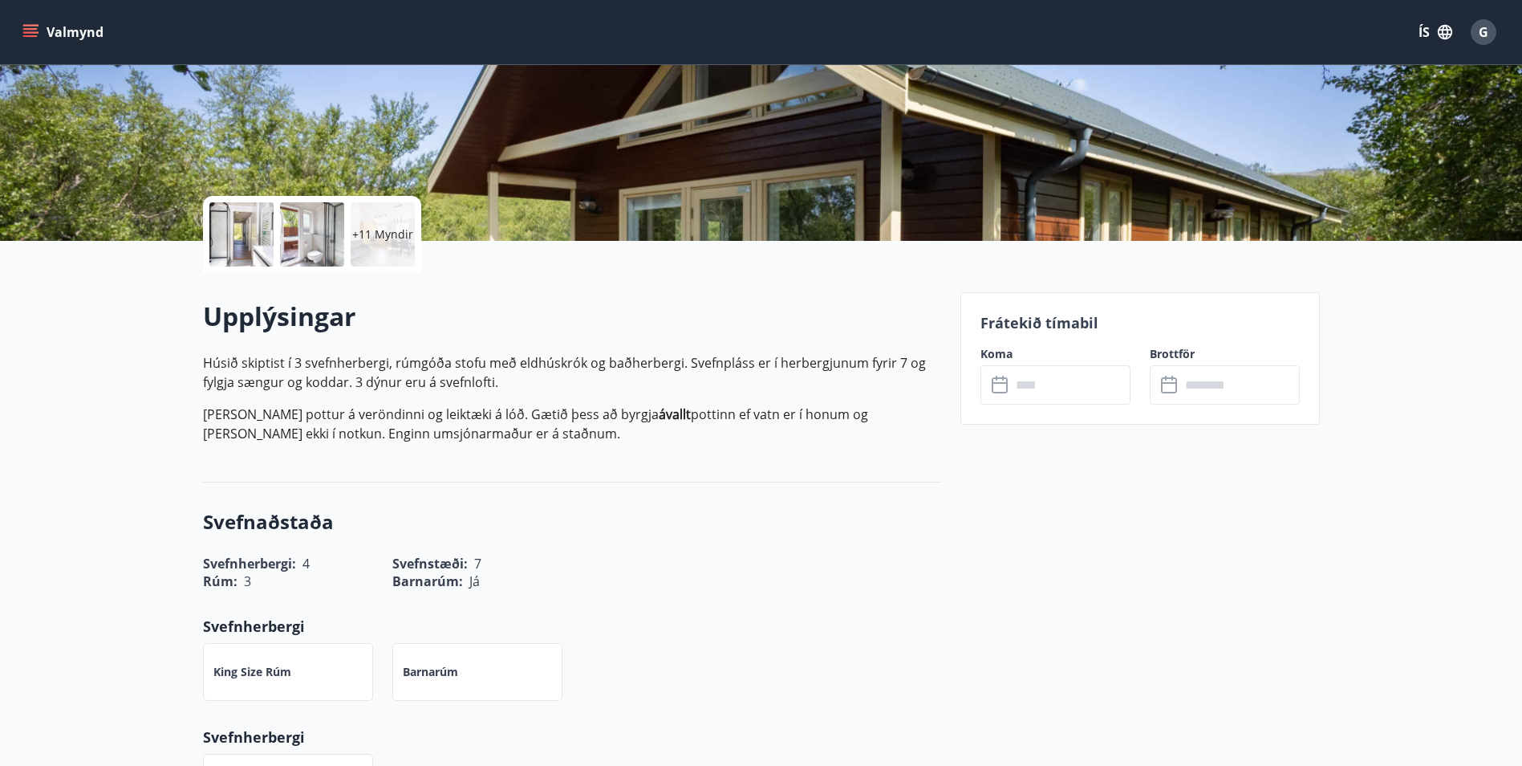
click at [1036, 388] on input "text" at bounding box center [1071, 384] width 120 height 39
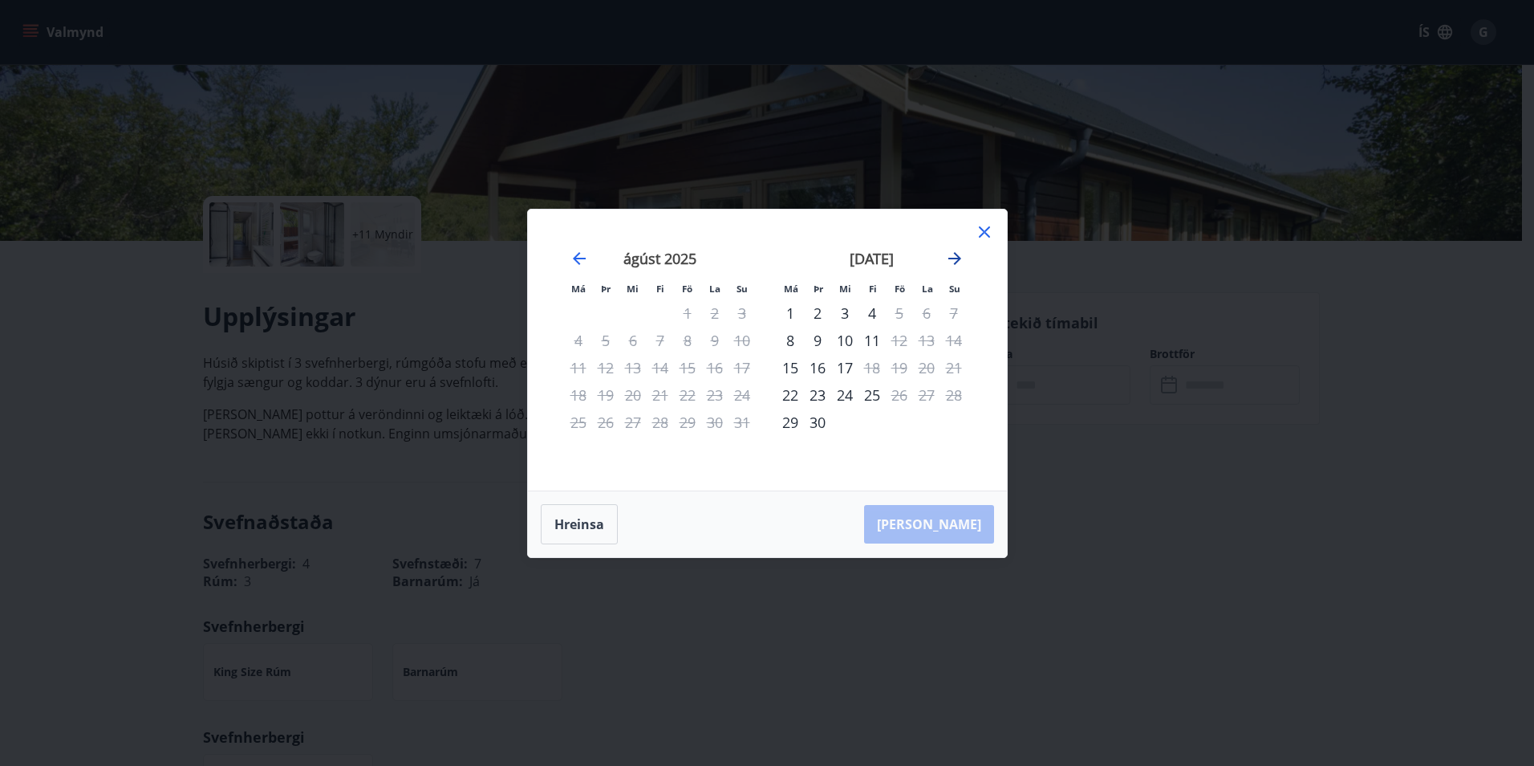
click at [956, 257] on icon "Move forward to switch to the next month." at bounding box center [954, 258] width 19 height 19
click at [899, 335] on div "10" at bounding box center [899, 340] width 27 height 27
click at [794, 368] on div "13" at bounding box center [790, 367] width 27 height 27
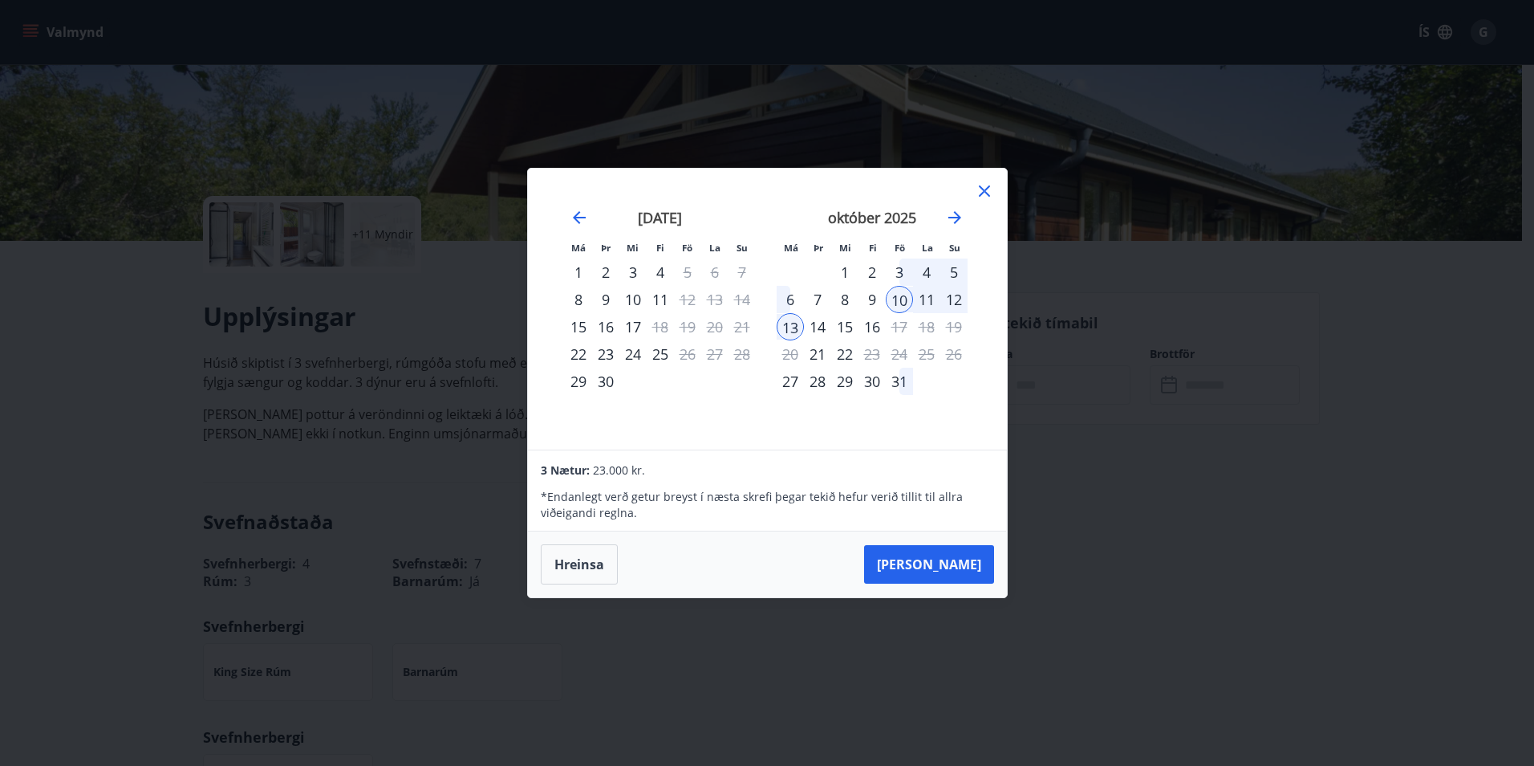
click at [976, 196] on icon at bounding box center [984, 190] width 19 height 19
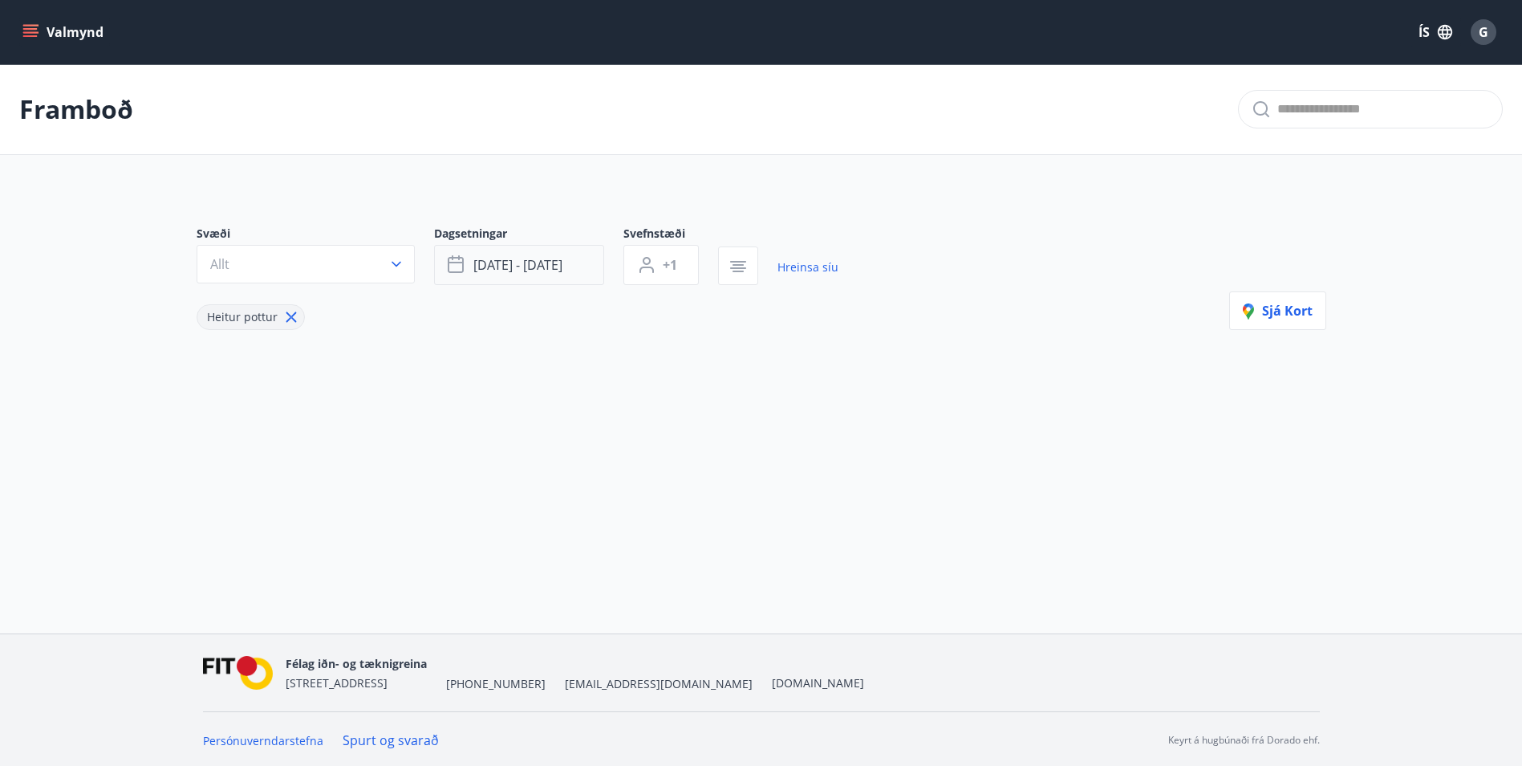
click at [571, 265] on button "[DATE] - [DATE]" at bounding box center [519, 265] width 170 height 40
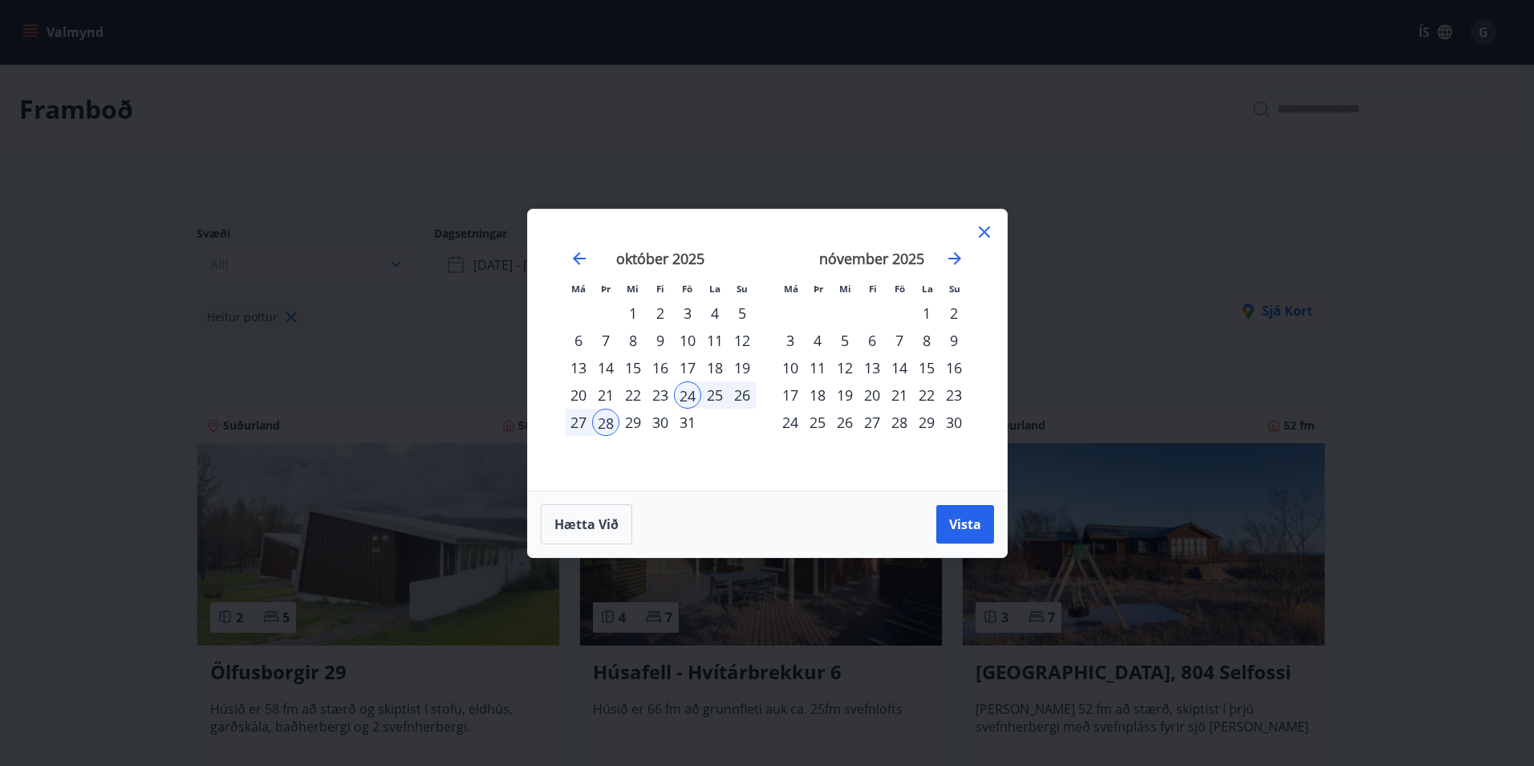
click at [742, 399] on div "26" at bounding box center [742, 394] width 27 height 27
click at [685, 394] on div "24" at bounding box center [687, 394] width 27 height 27
click at [740, 396] on div "26" at bounding box center [742, 394] width 27 height 27
click at [972, 534] on button "Vista" at bounding box center [966, 524] width 58 height 39
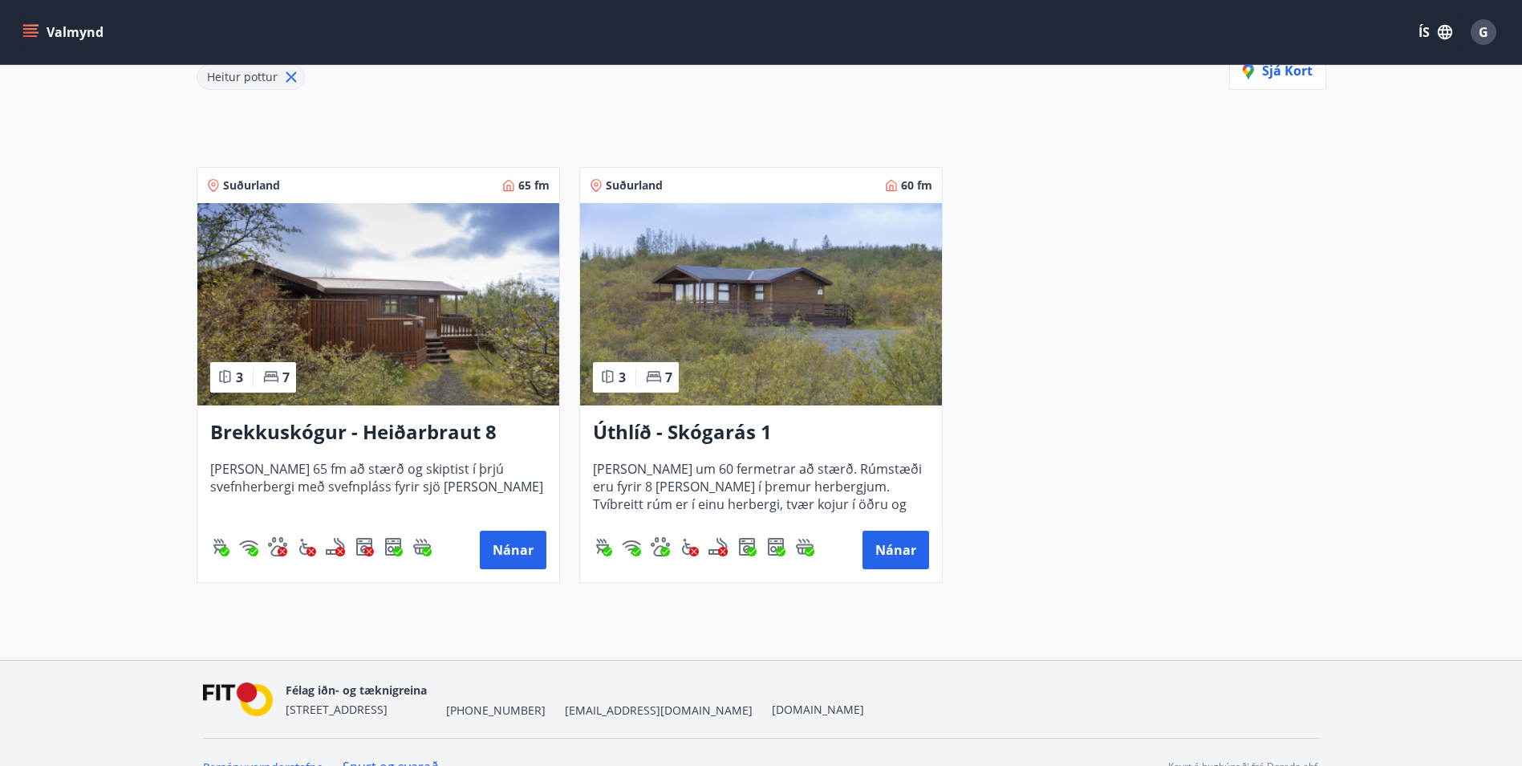
scroll to position [241, 0]
click at [456, 427] on h3 "Brekkuskógur - Heiðarbraut 8" at bounding box center [378, 431] width 336 height 29
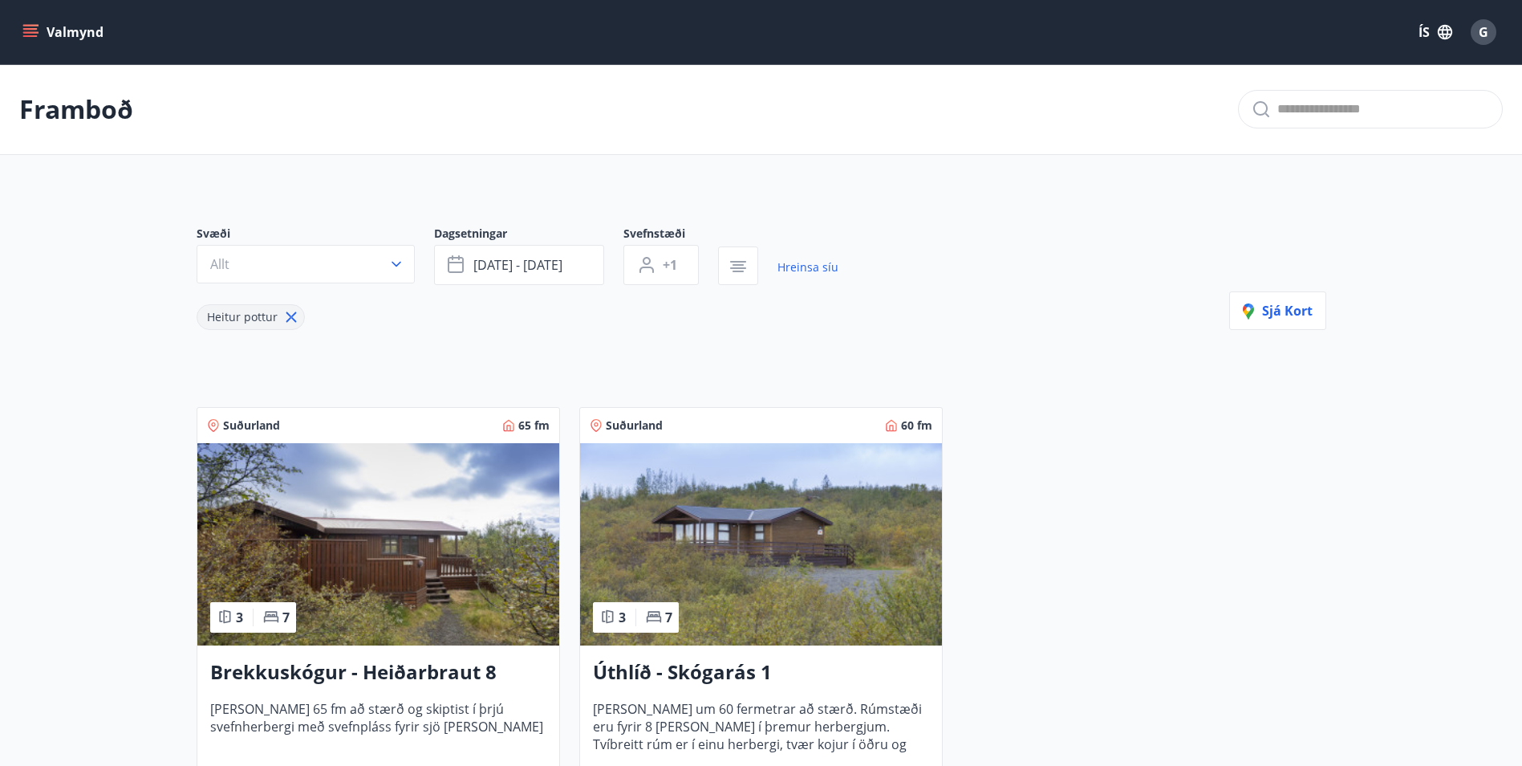
click at [277, 311] on span "Heitur pottur" at bounding box center [242, 317] width 90 height 17
click at [282, 310] on icon at bounding box center [291, 317] width 18 height 18
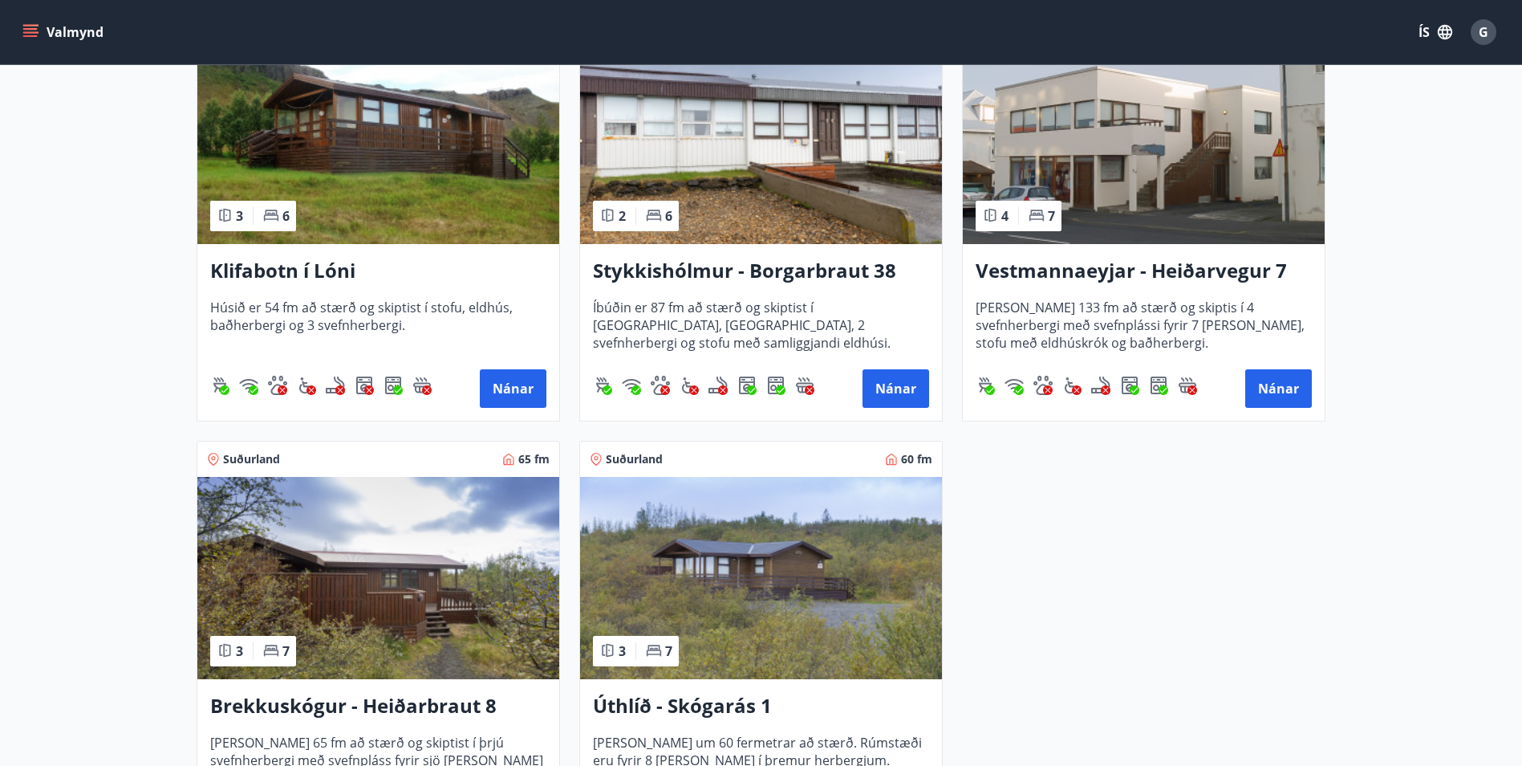
scroll to position [401, 0]
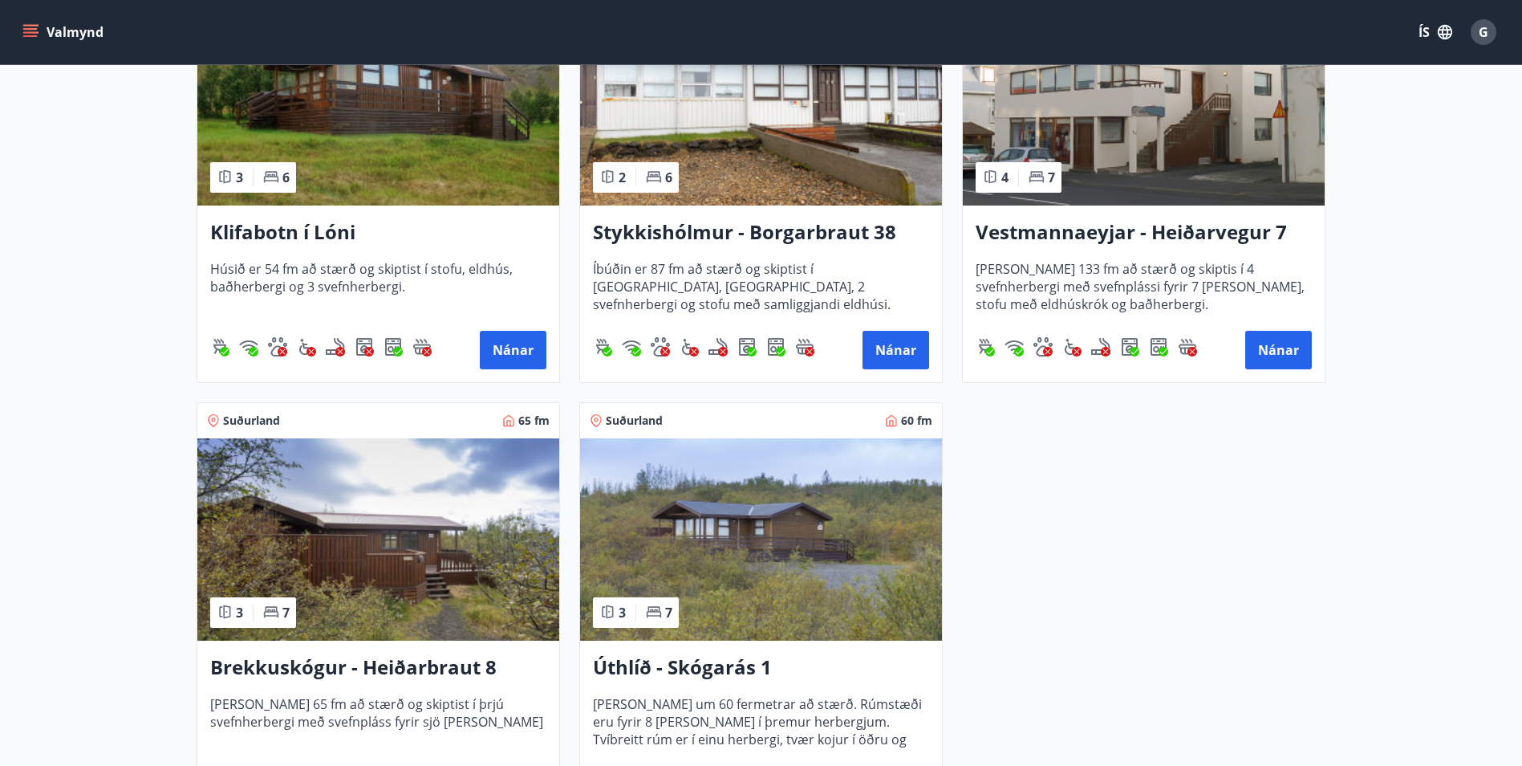
click at [323, 230] on h3 "Klifabotn í Lóni" at bounding box center [378, 232] width 336 height 29
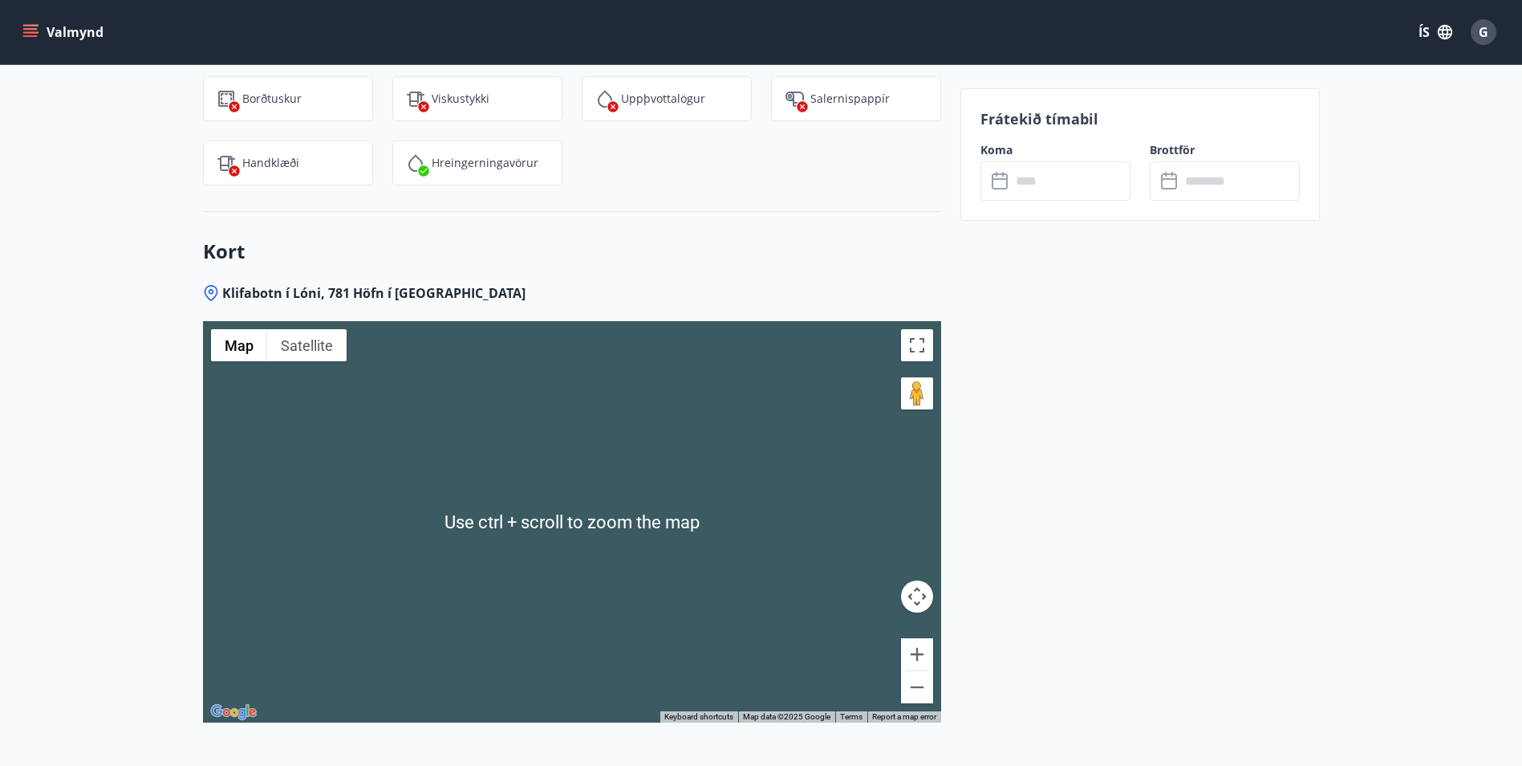
scroll to position [1926, 0]
